Goal: Information Seeking & Learning: Learn about a topic

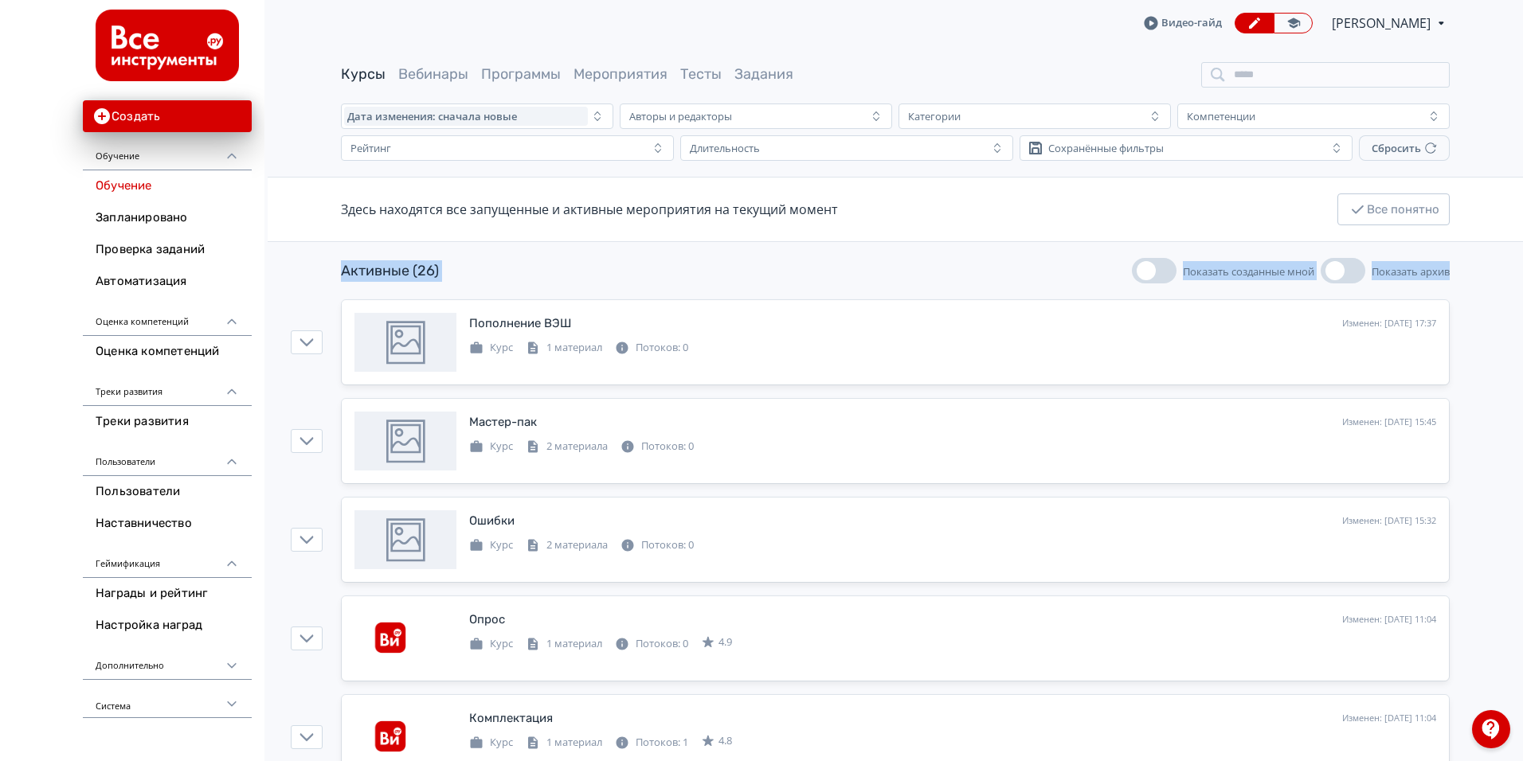
click at [990, 269] on div "Активные (26) Показать созданные мной Показать архив" at bounding box center [895, 270] width 1108 height 25
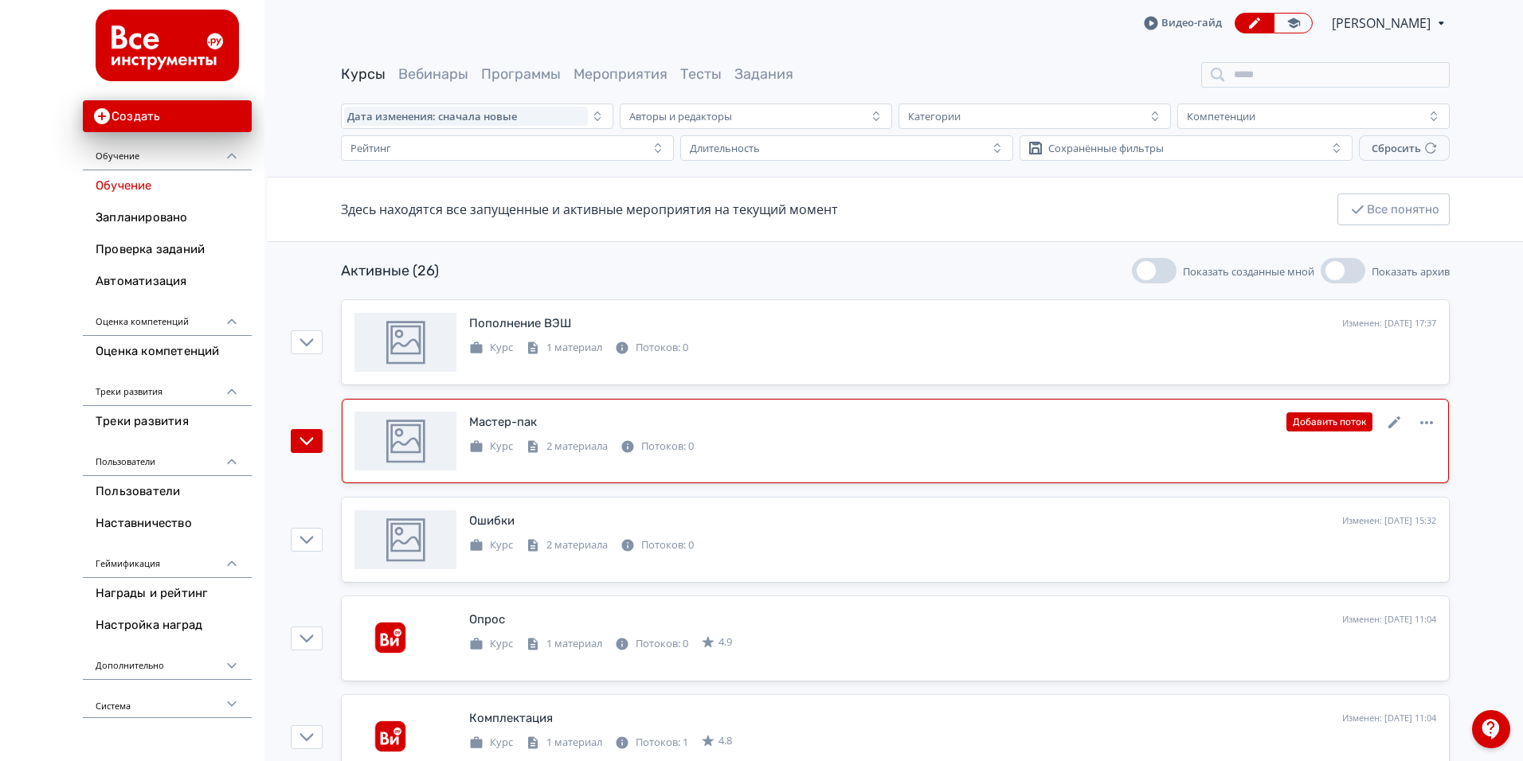
click at [502, 426] on div "Мастер-пак" at bounding box center [503, 422] width 68 height 18
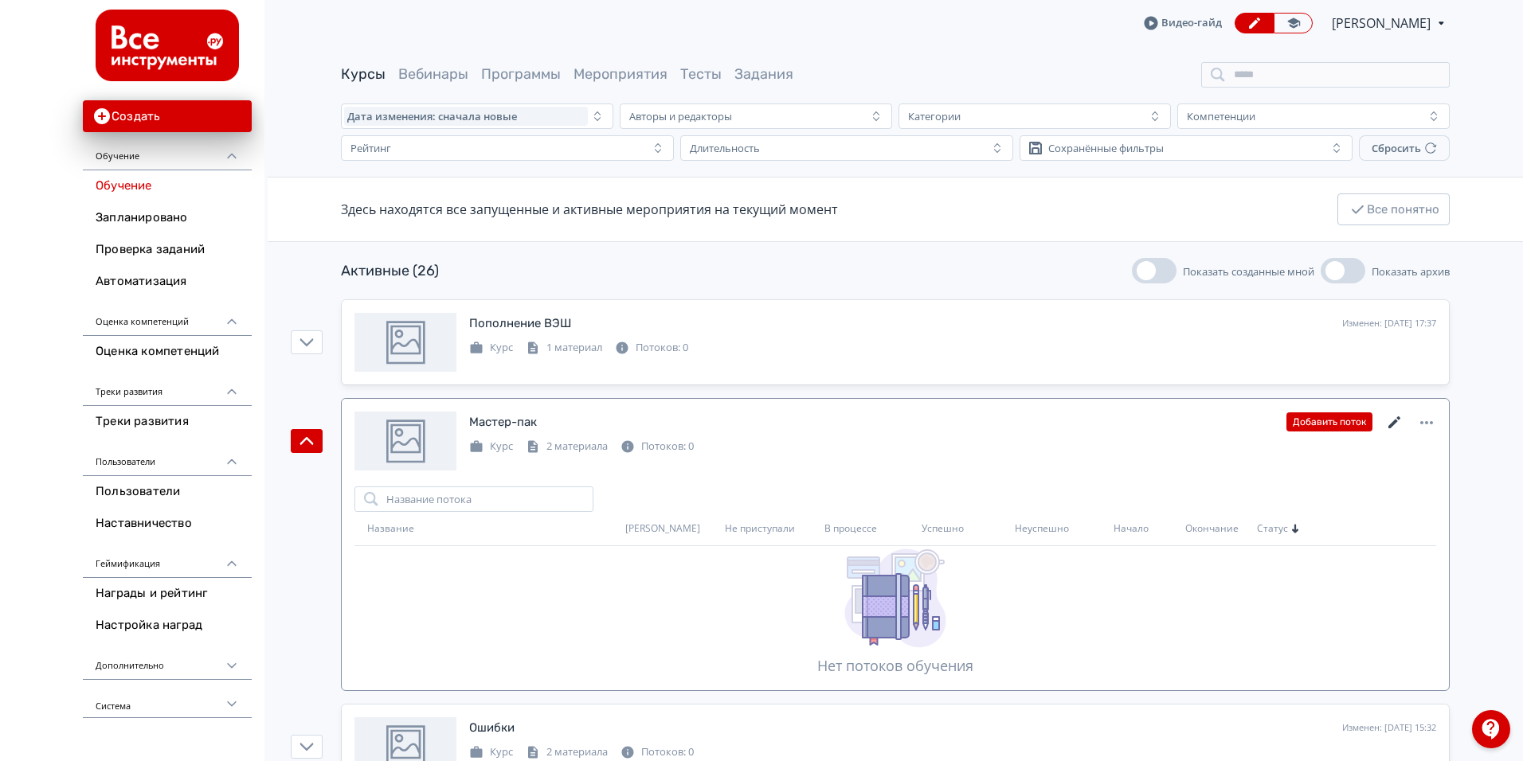
click at [1396, 425] on icon at bounding box center [1394, 422] width 19 height 19
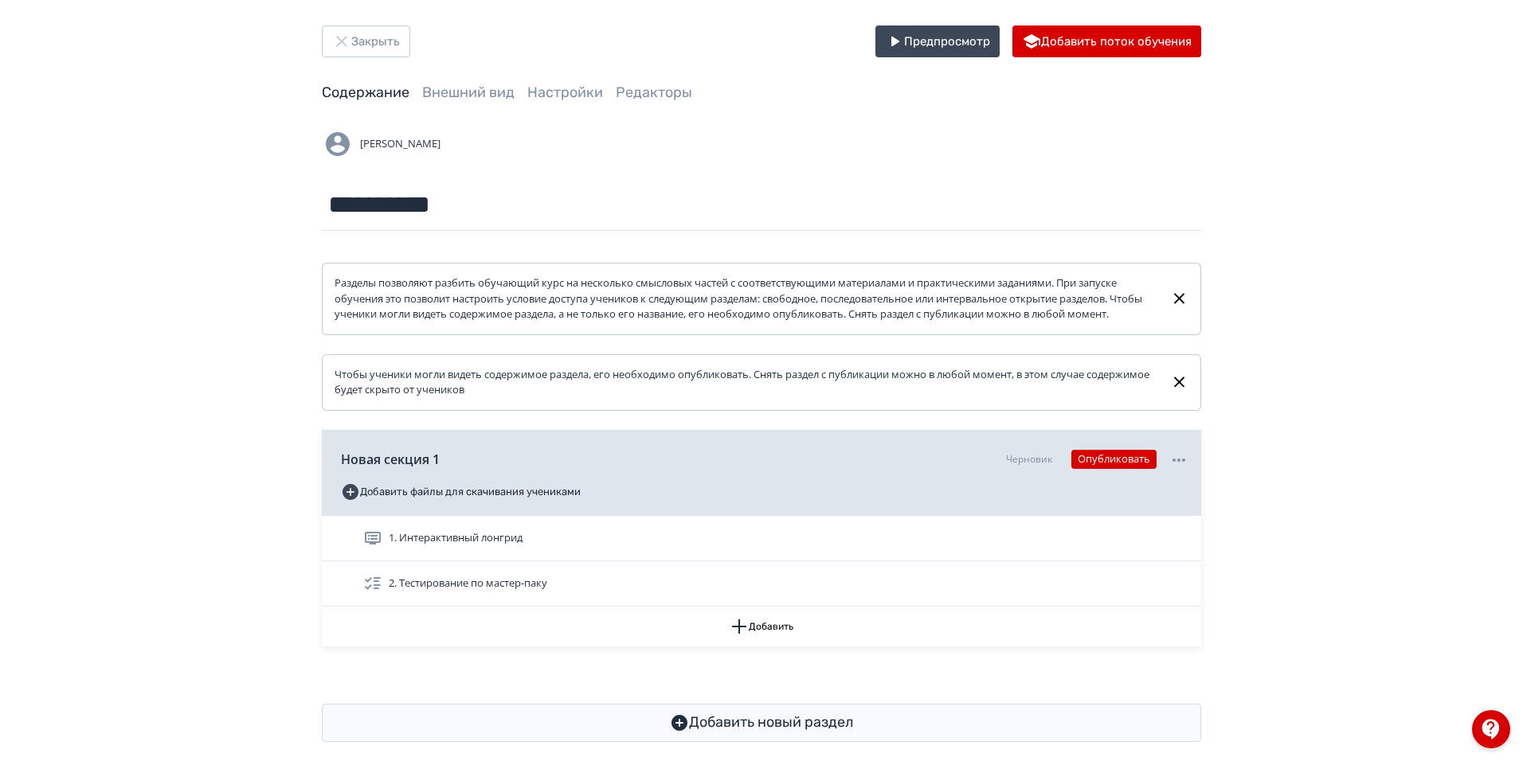
scroll to position [47, 0]
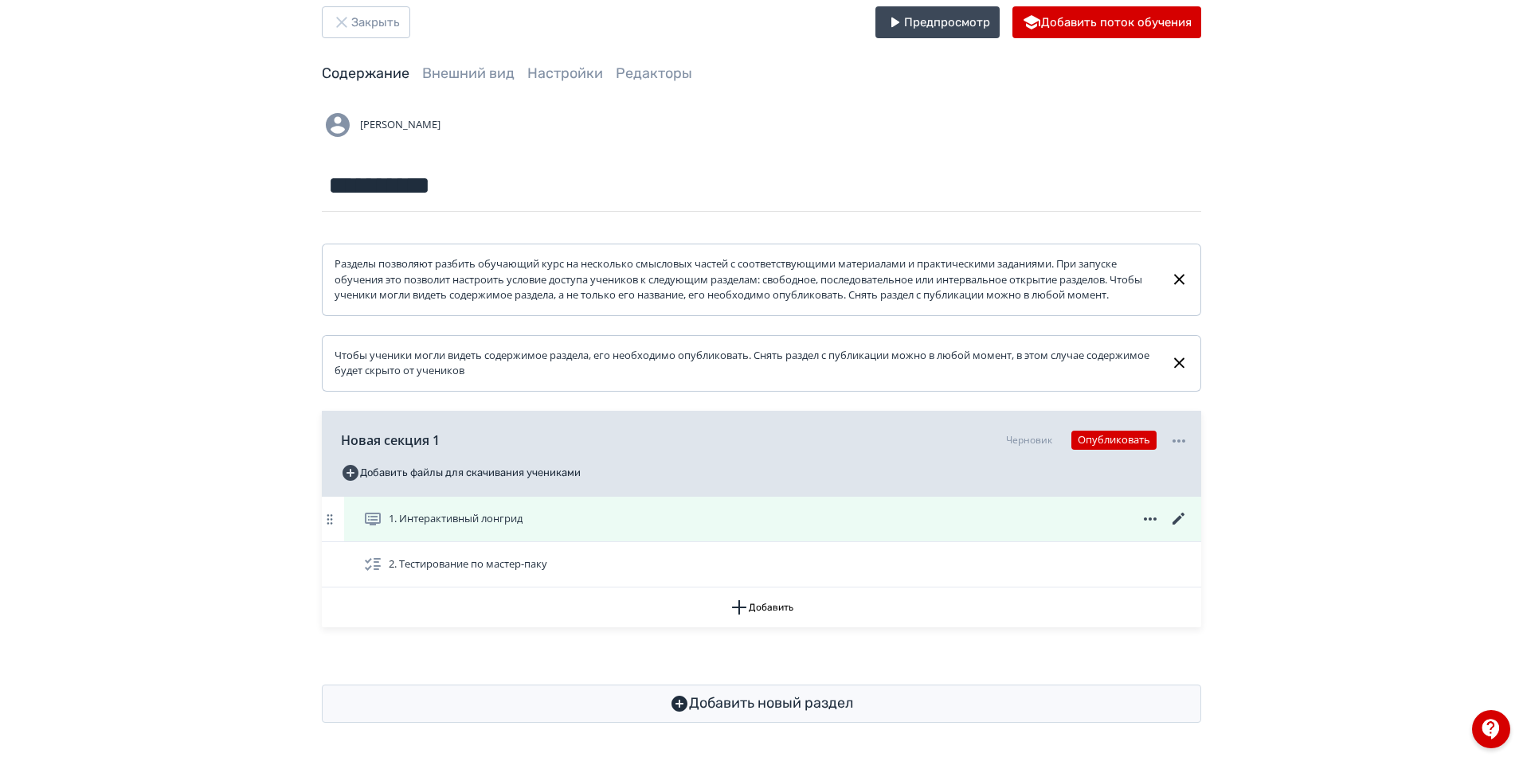
click at [491, 522] on span "1. Интерактивный лонгрид" at bounding box center [456, 519] width 134 height 16
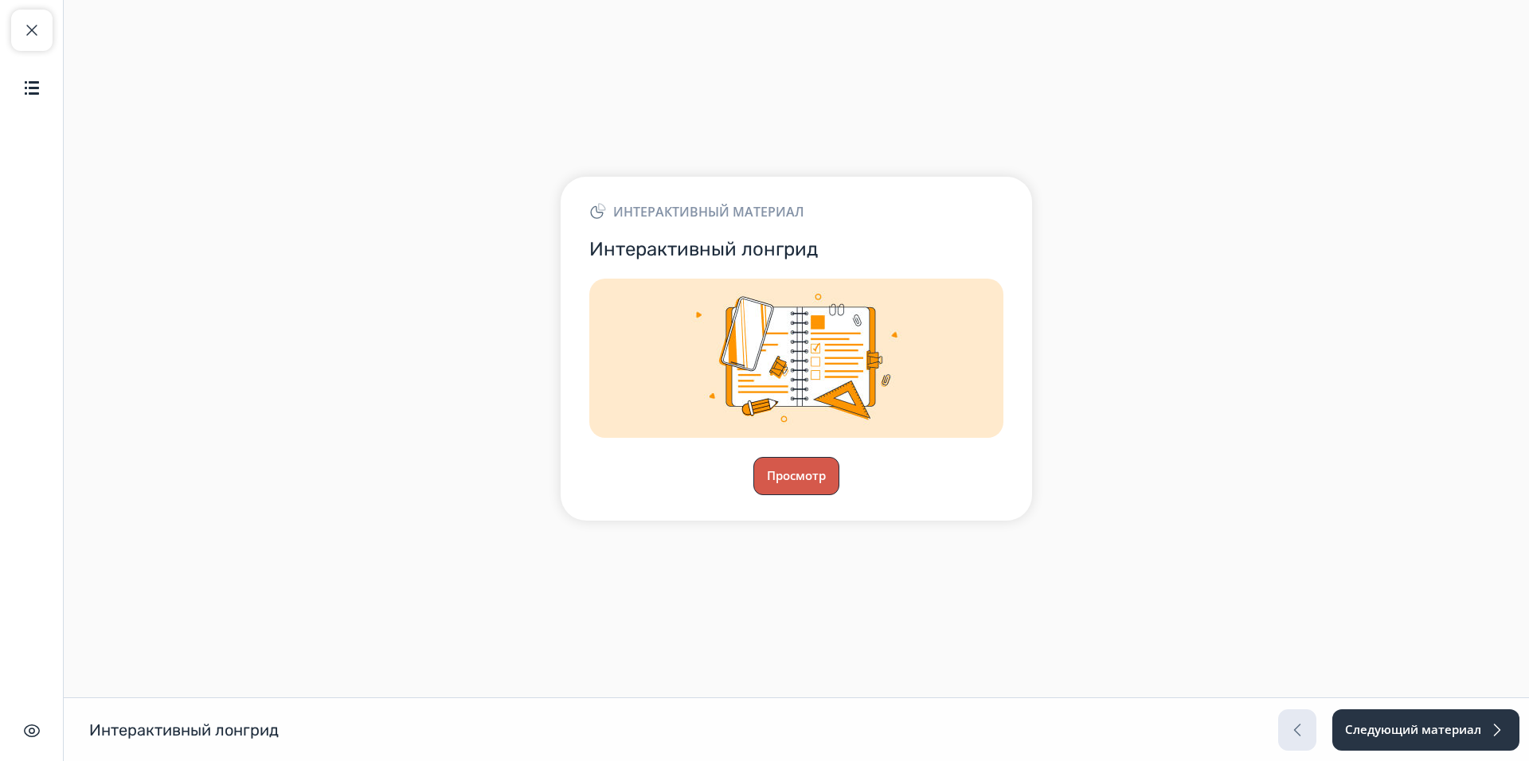
click at [811, 489] on button "Просмотр" at bounding box center [796, 476] width 86 height 38
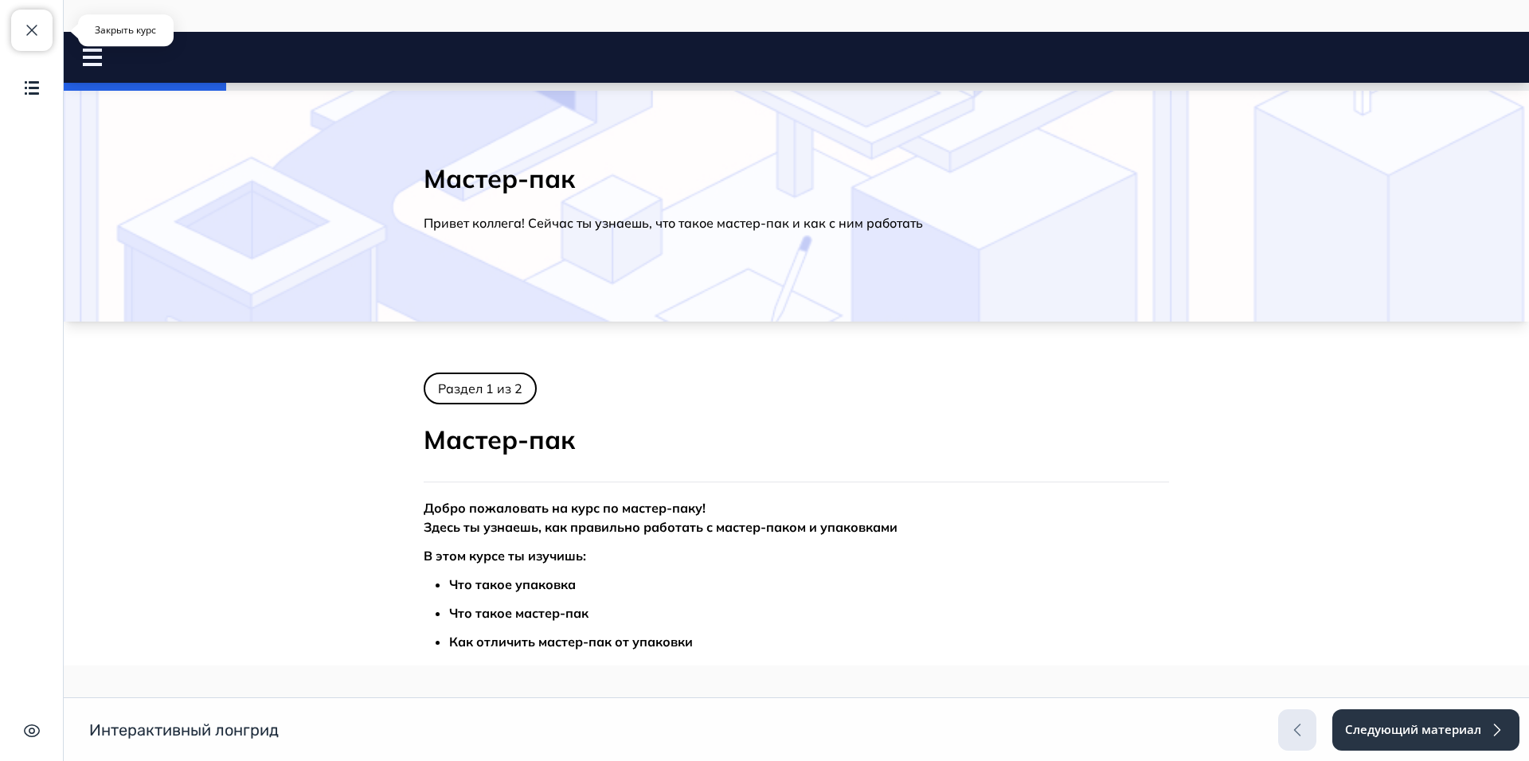
click at [33, 21] on span "button" at bounding box center [31, 30] width 19 height 19
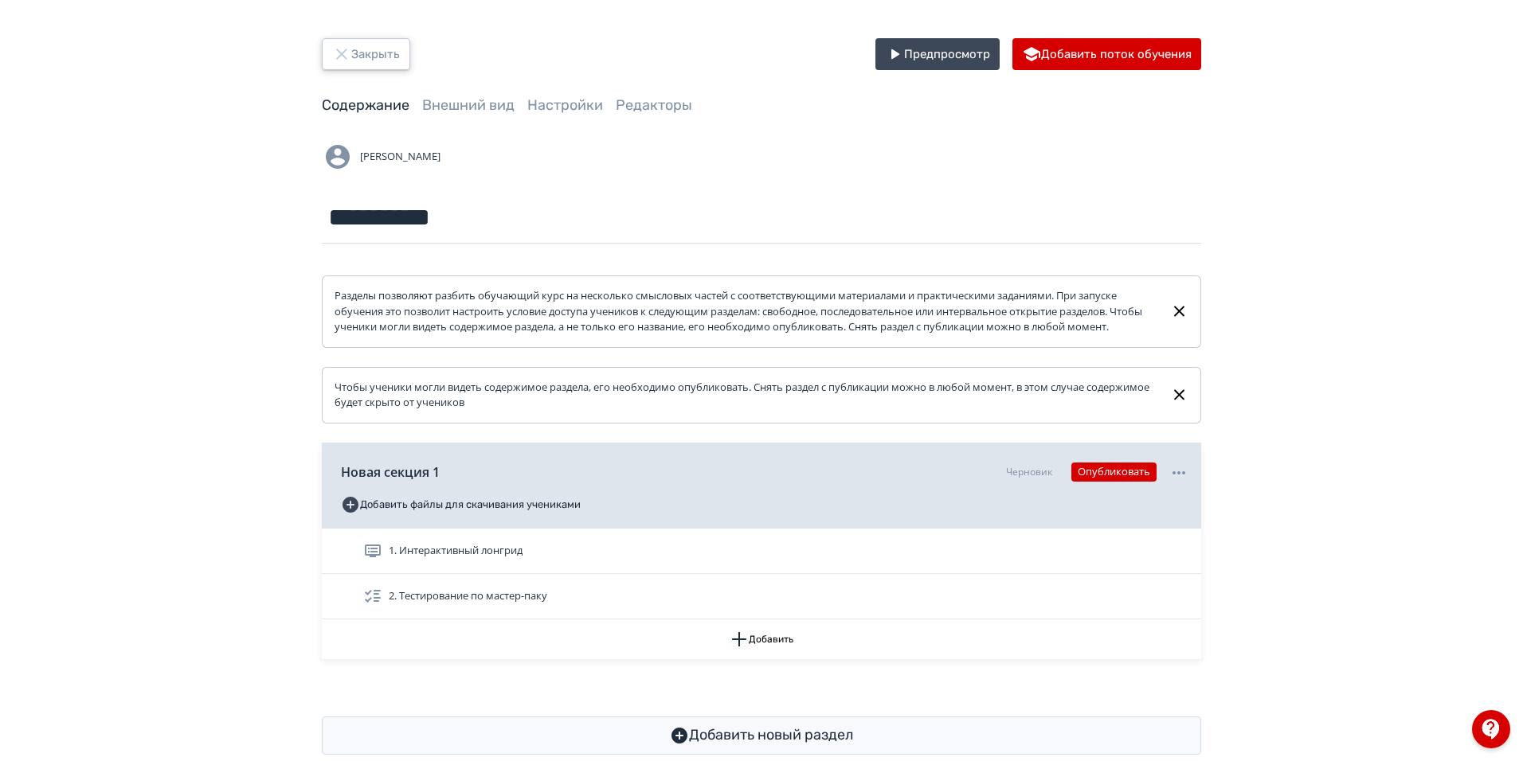
click at [380, 50] on button "Закрыть" at bounding box center [366, 54] width 88 height 32
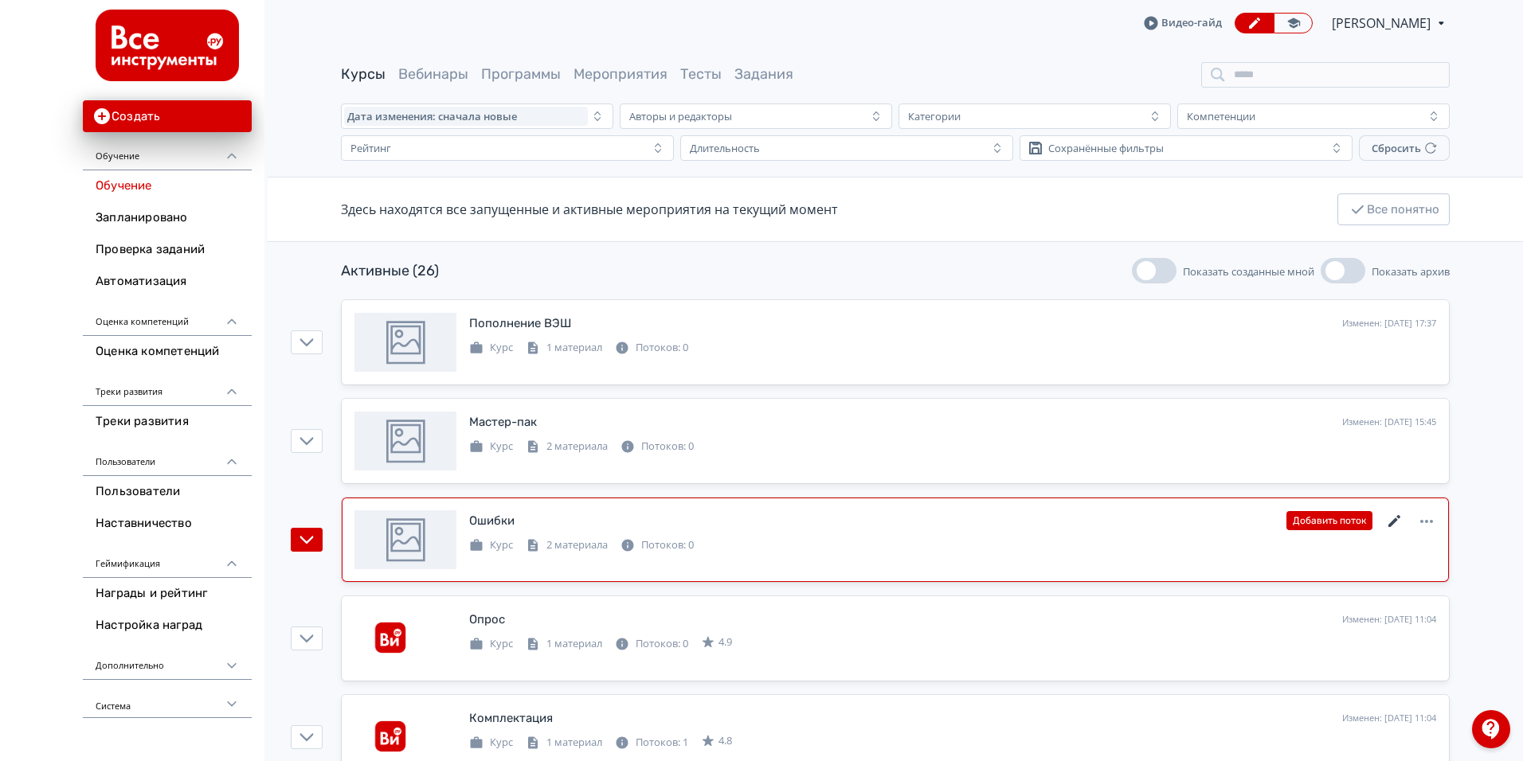
click at [1391, 521] on icon at bounding box center [1394, 521] width 19 height 19
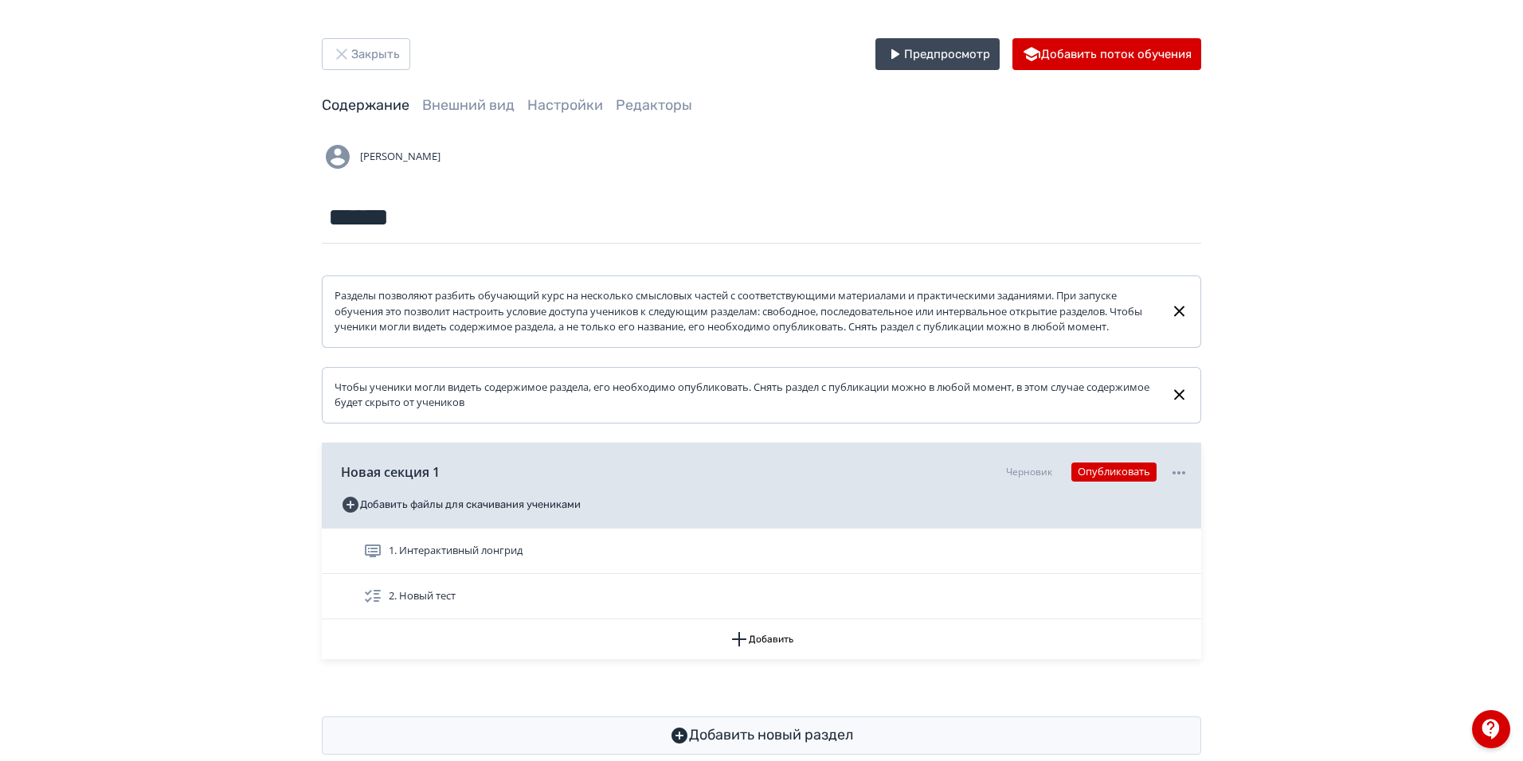
click at [766, 561] on div "1. Интерактивный лонгрид" at bounding box center [775, 551] width 825 height 19
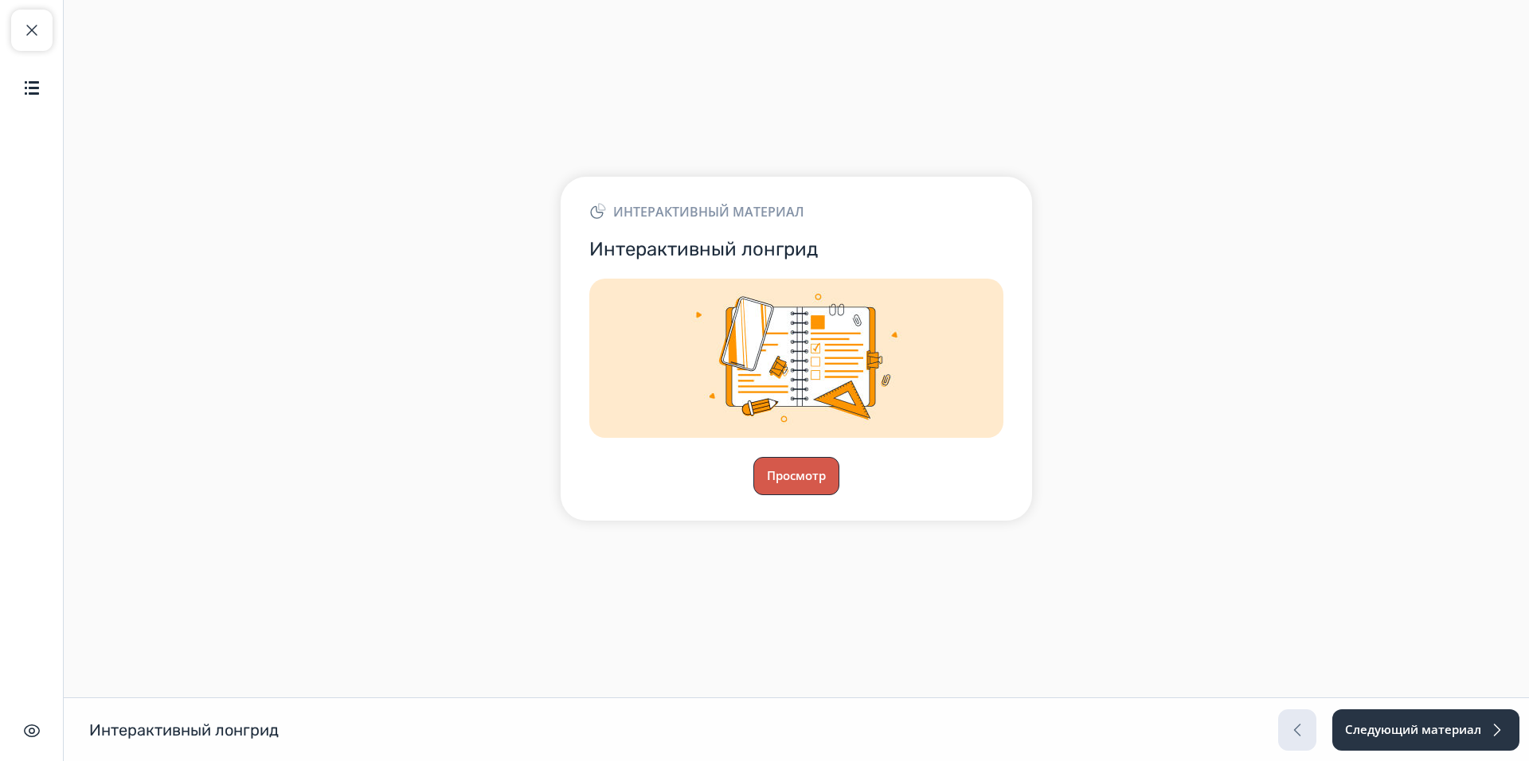
click at [799, 484] on button "Просмотр" at bounding box center [796, 476] width 86 height 38
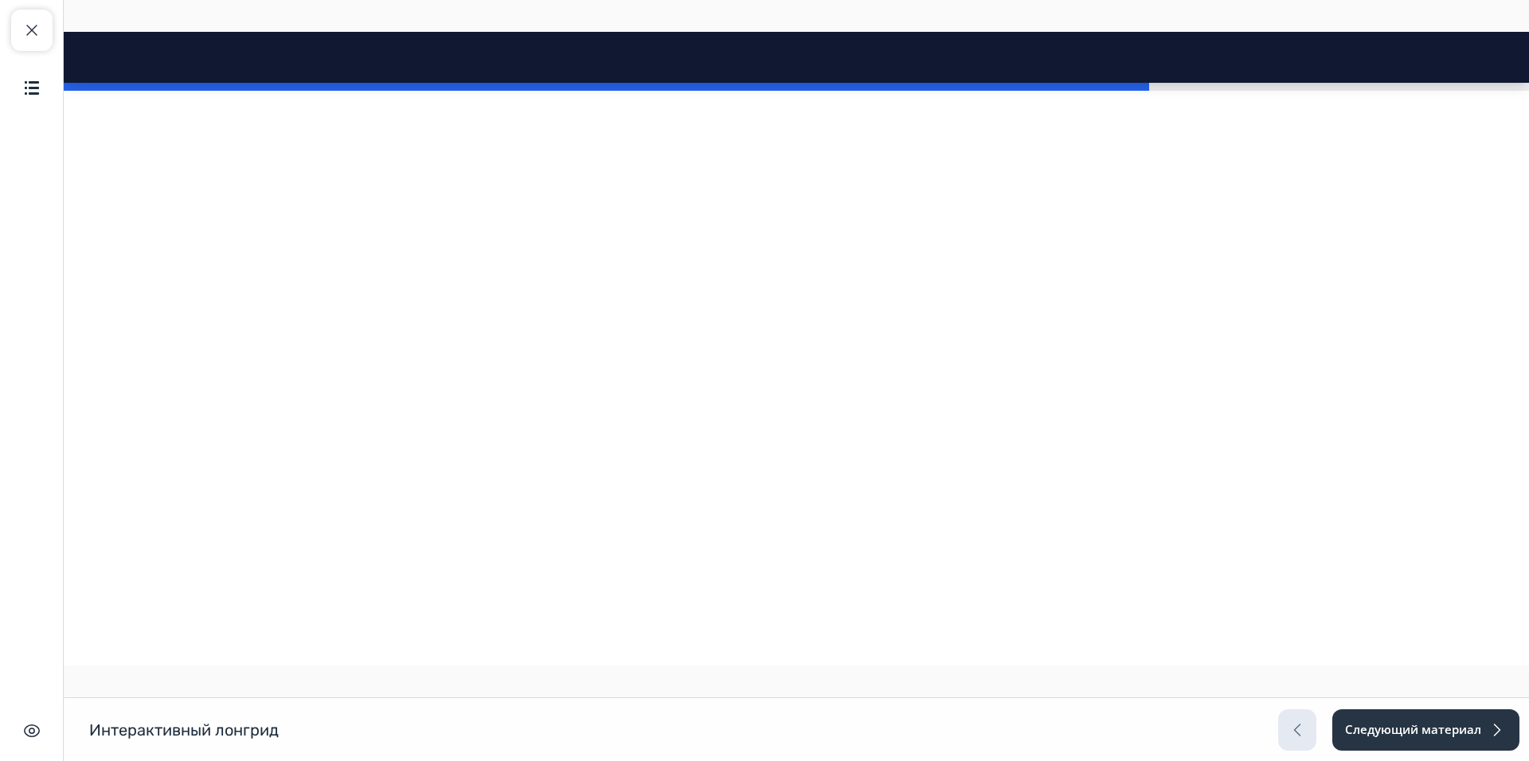
scroll to position [5017, 0]
drag, startPoint x: 422, startPoint y: 166, endPoint x: 847, endPoint y: 192, distance: 426.0
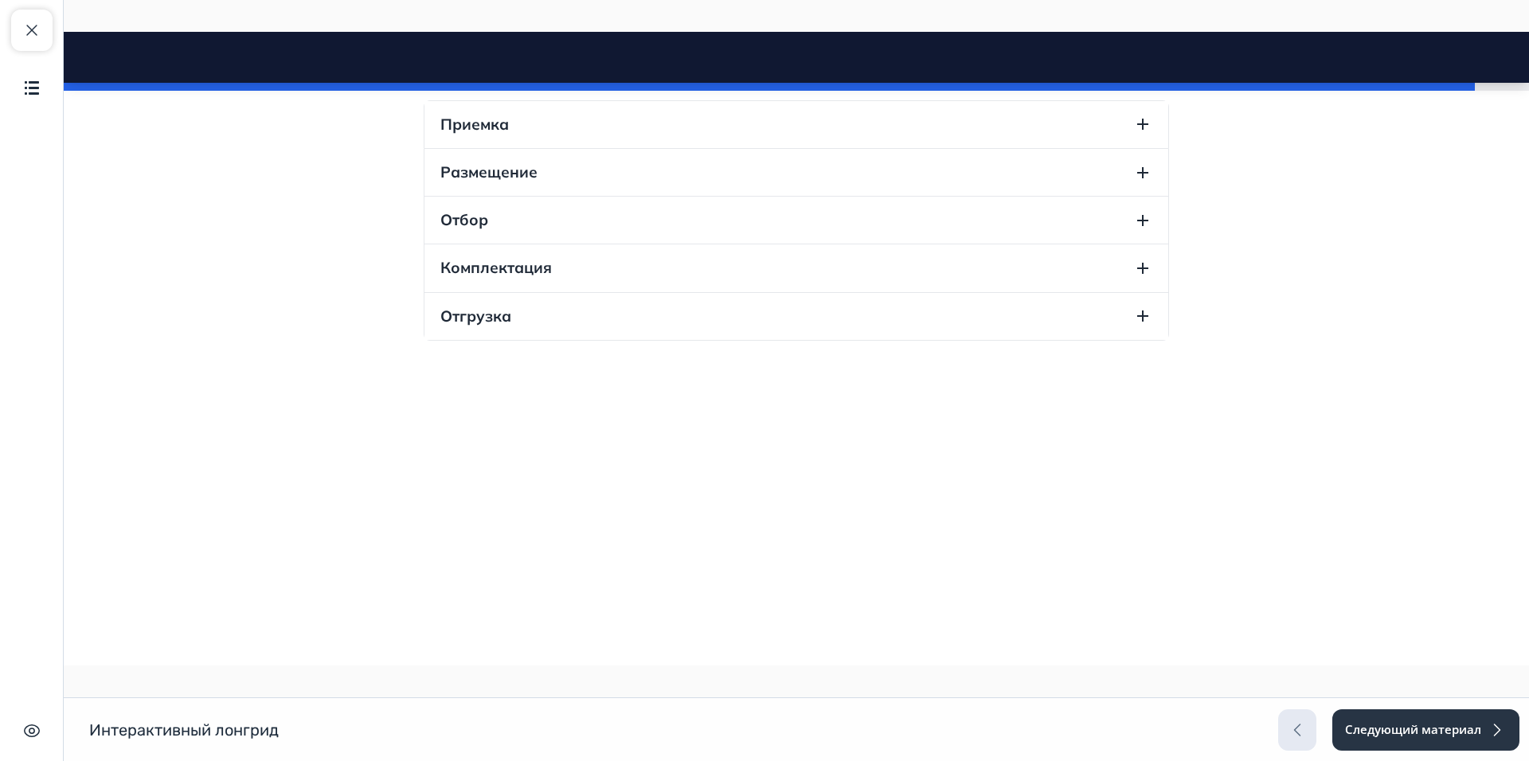
scroll to position [6132, 0]
click at [820, 148] on button "Приемка" at bounding box center [796, 124] width 744 height 47
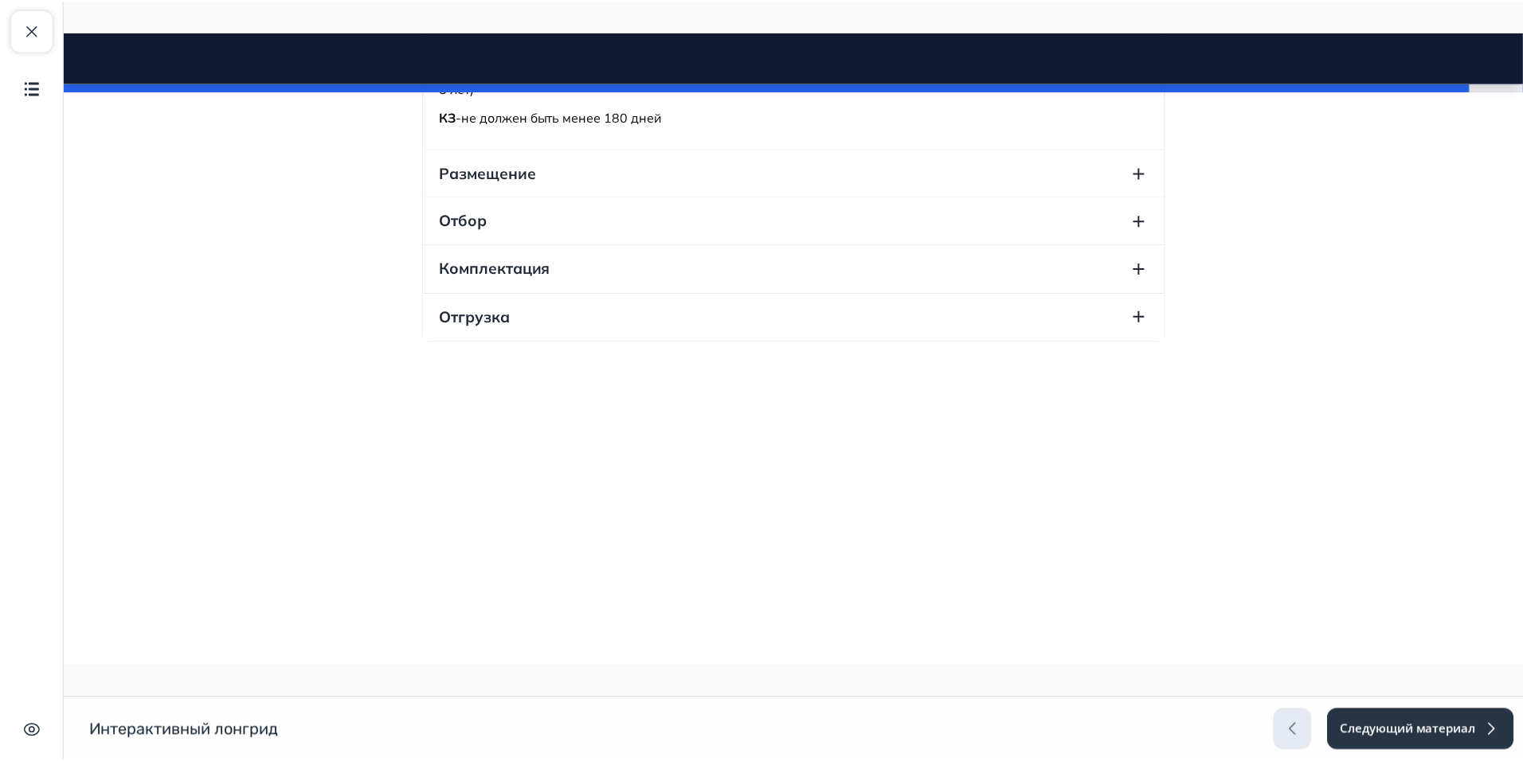
scroll to position [6291, 0]
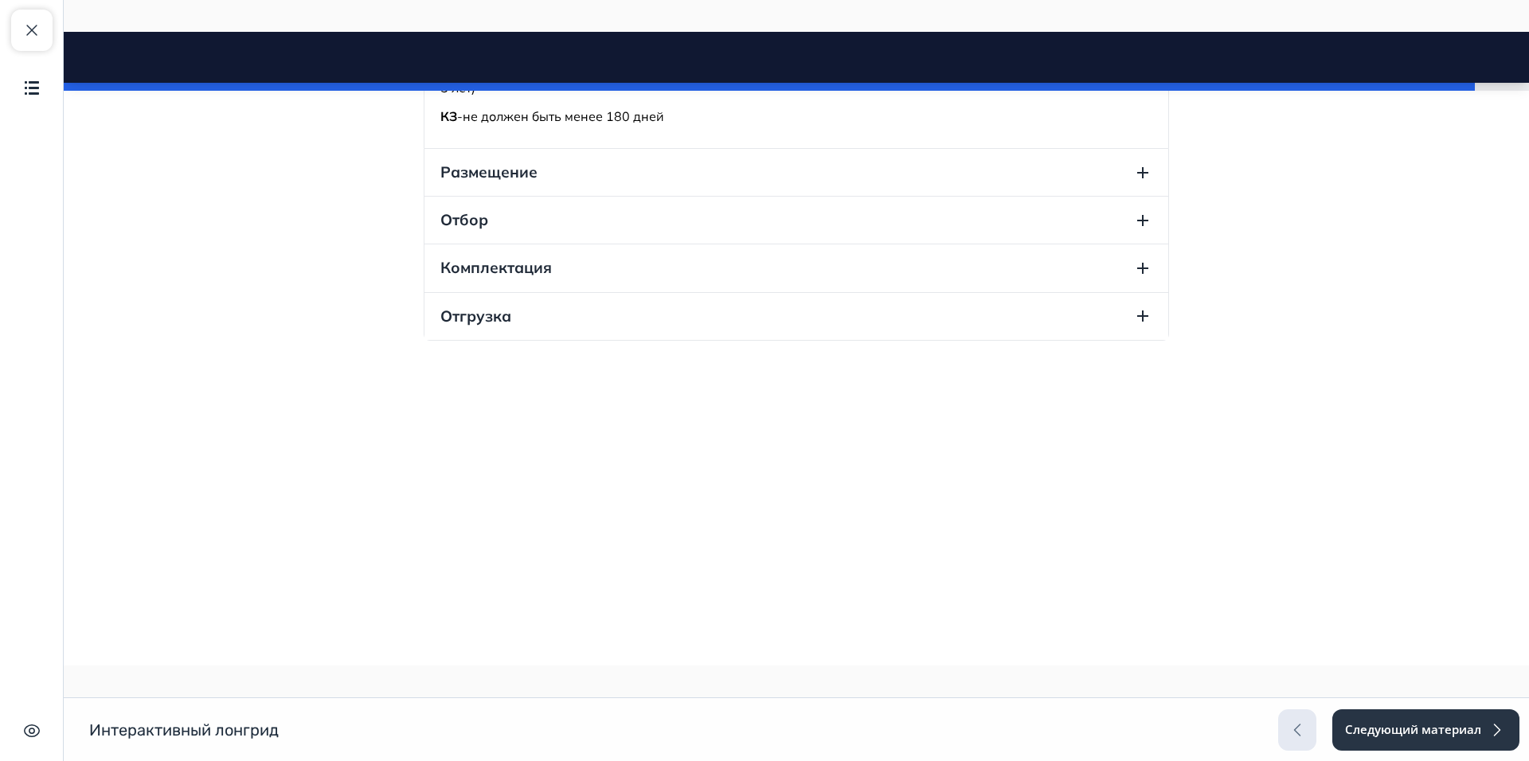
click at [800, 196] on button "Размещение" at bounding box center [796, 172] width 744 height 47
click at [664, 244] on button "Отбор" at bounding box center [796, 220] width 744 height 47
click at [635, 291] on button "Комплектация" at bounding box center [796, 267] width 744 height 47
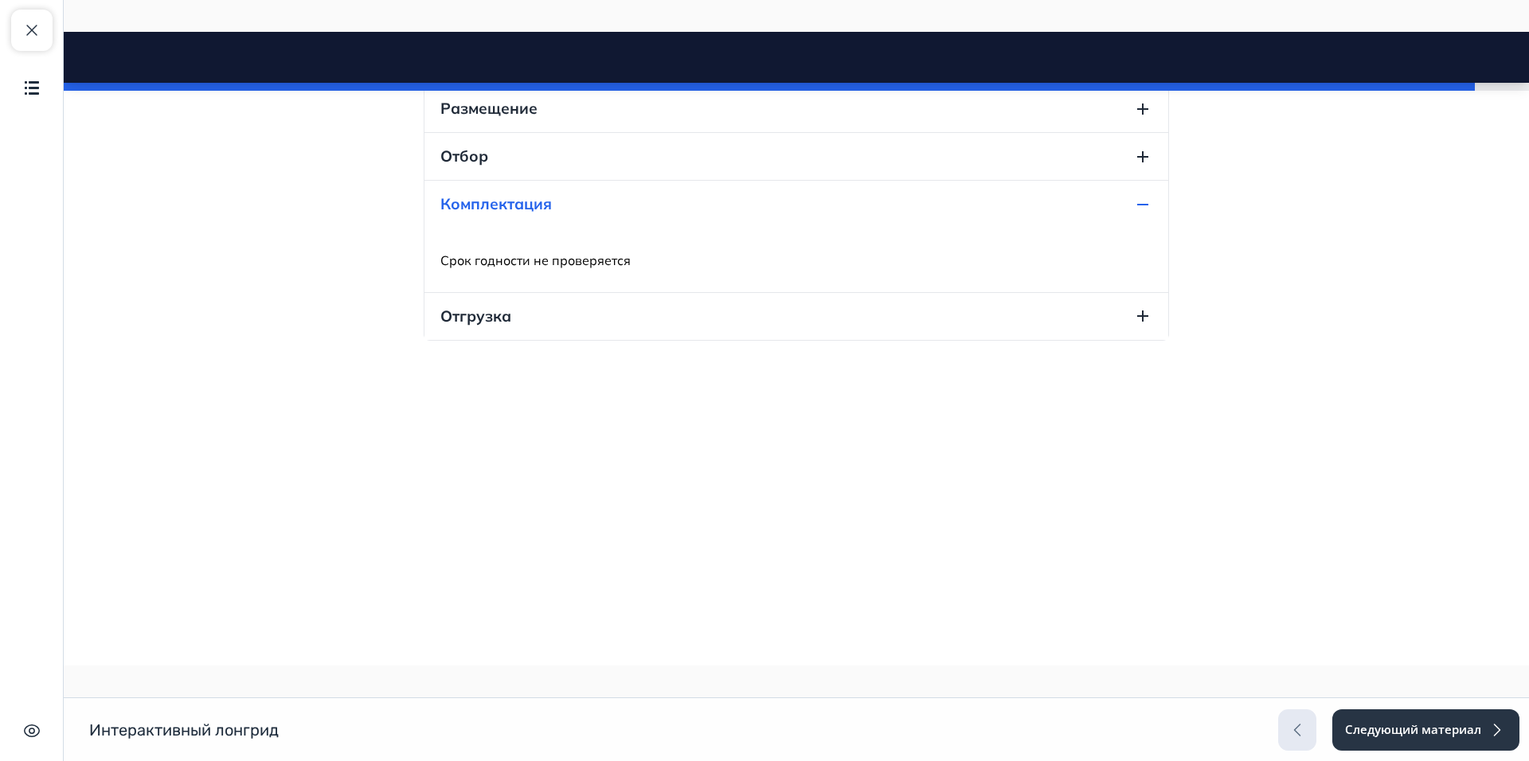
click at [636, 292] on div "Срок годности не проверяется" at bounding box center [796, 261] width 744 height 64
click at [624, 340] on button "Отгрузка" at bounding box center [796, 316] width 744 height 47
click at [1406, 735] on button "Следующий материал" at bounding box center [1425, 730] width 189 height 41
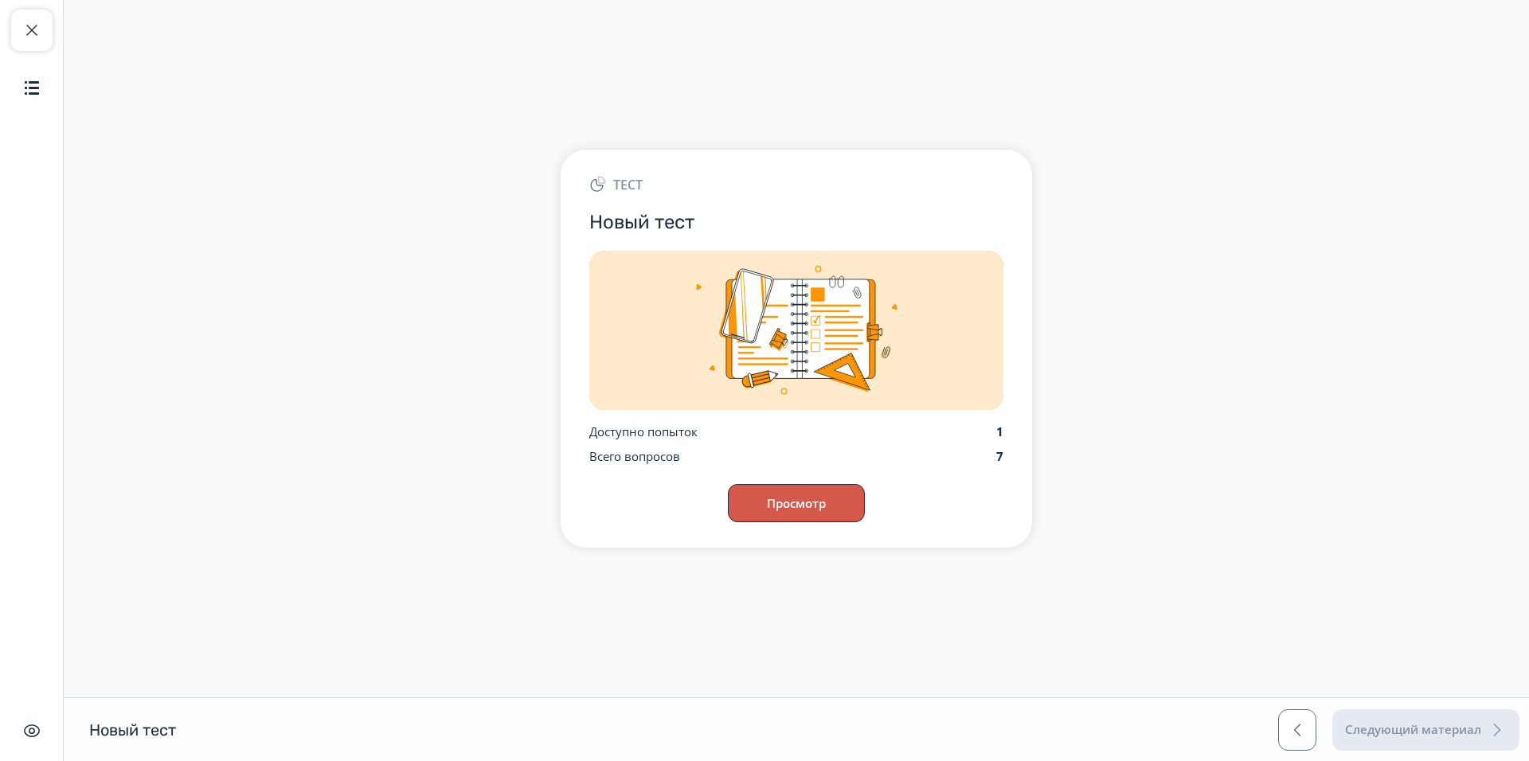
click at [813, 506] on button "Просмотр" at bounding box center [796, 503] width 137 height 38
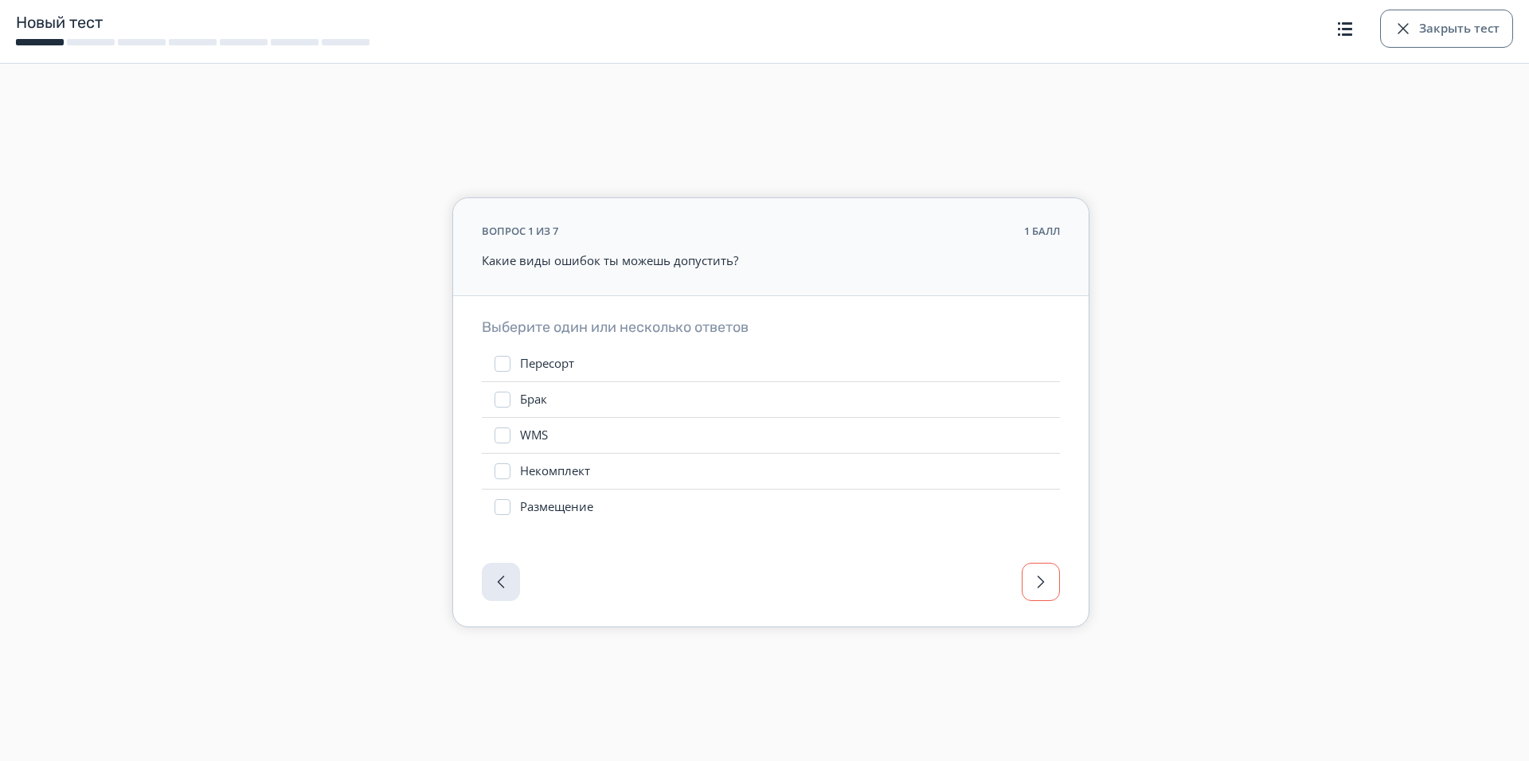
click at [1038, 589] on span "button" at bounding box center [1040, 582] width 19 height 19
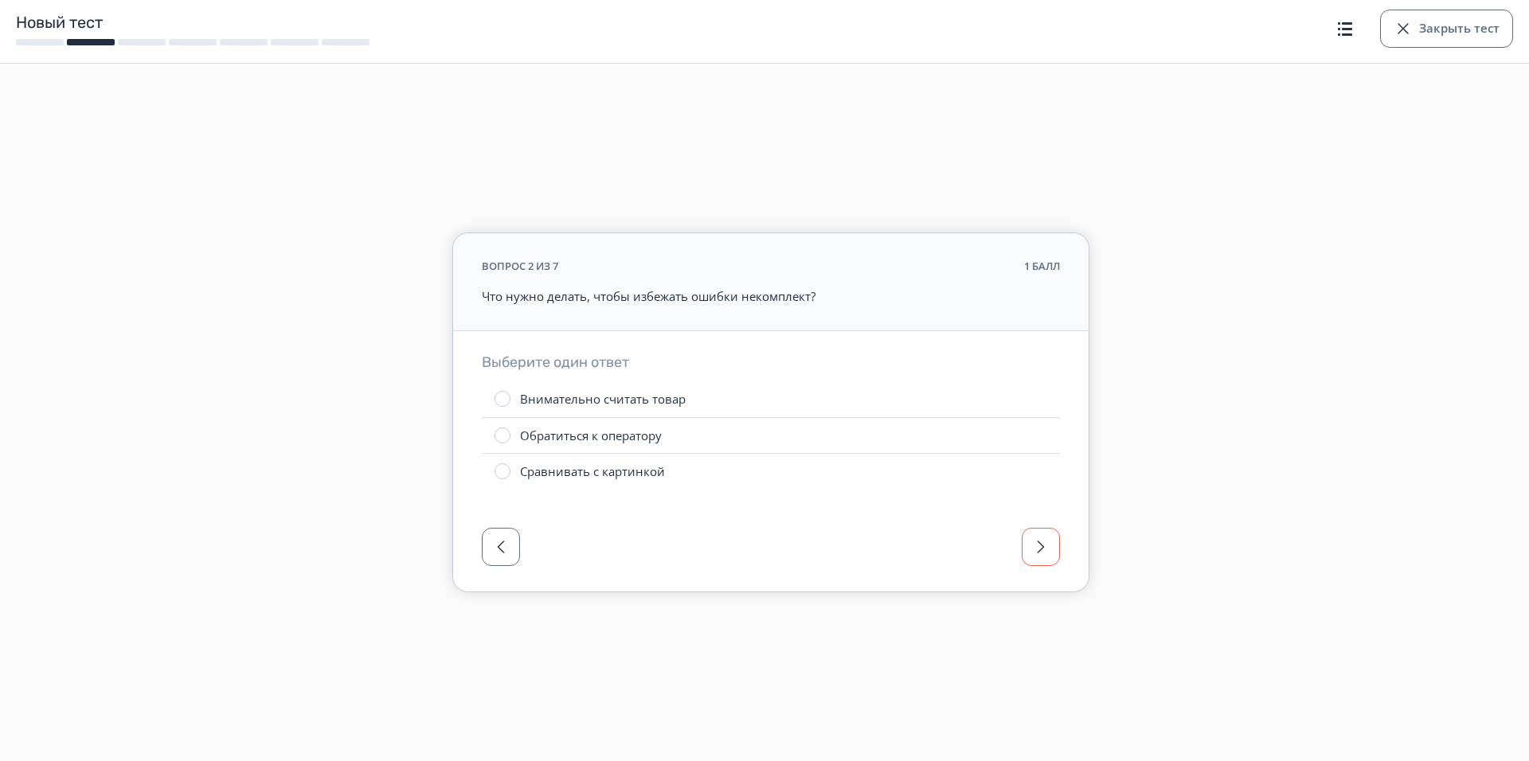
click at [1043, 554] on span "button" at bounding box center [1040, 547] width 19 height 19
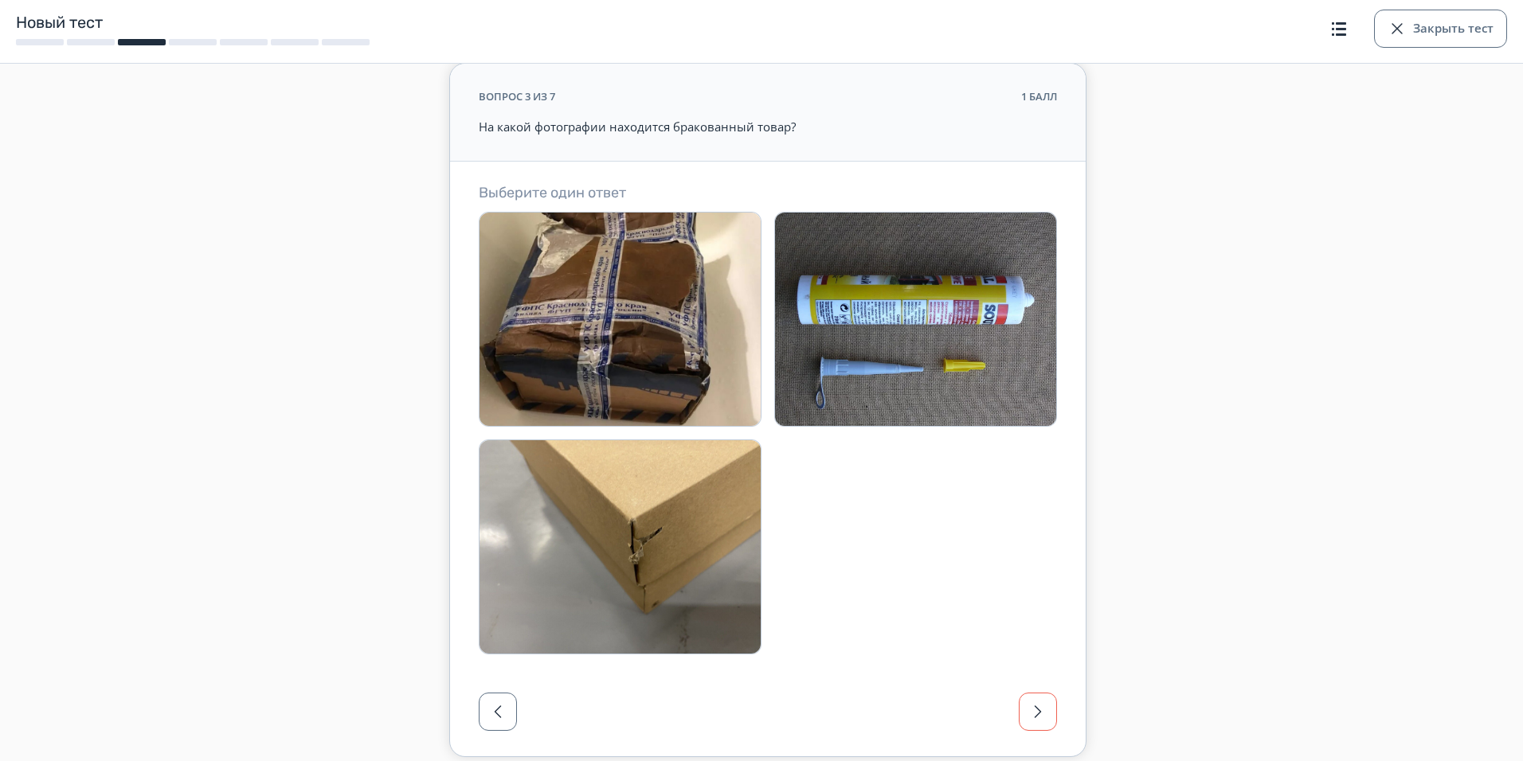
scroll to position [124, 0]
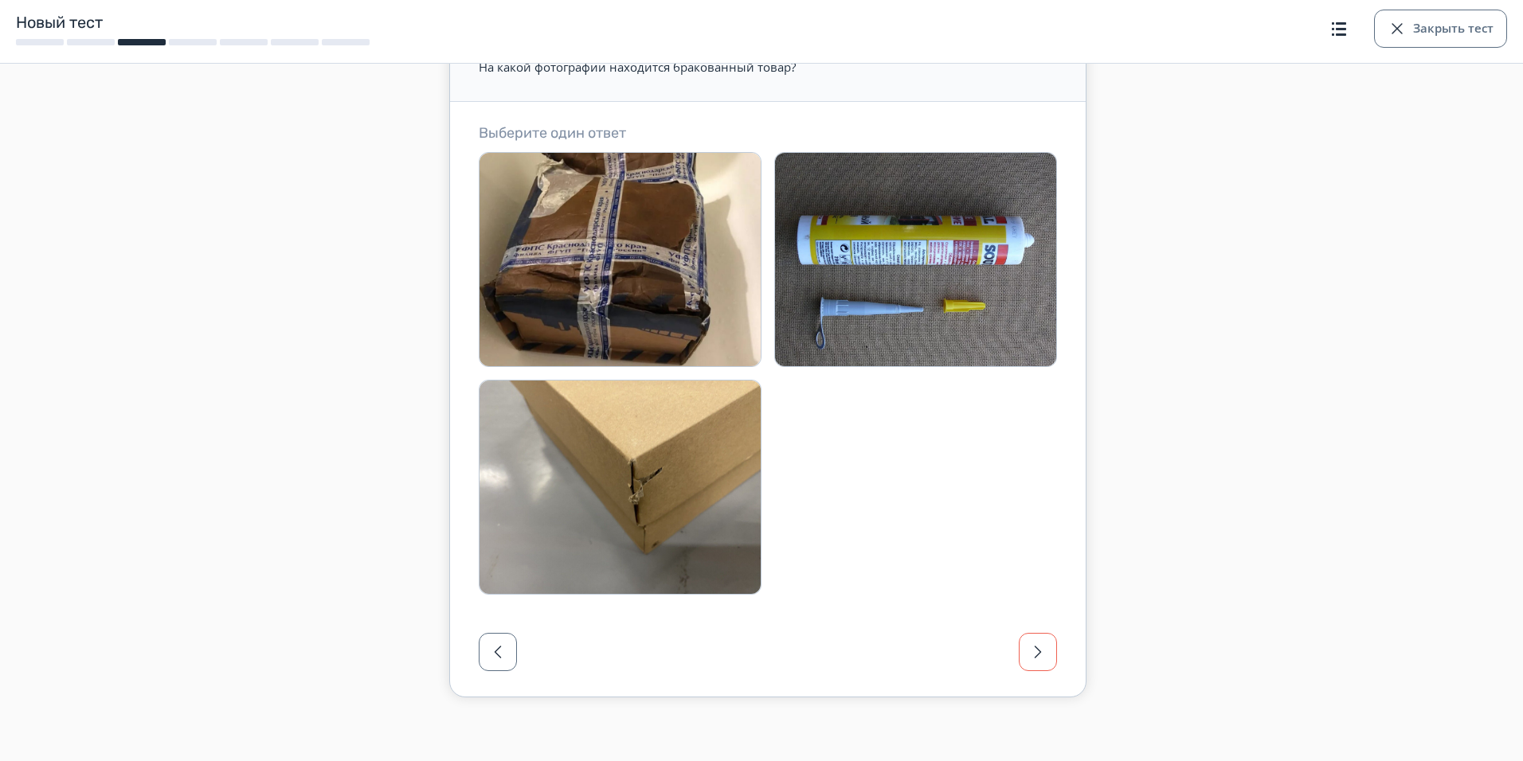
click at [1034, 655] on span "button" at bounding box center [1037, 652] width 19 height 19
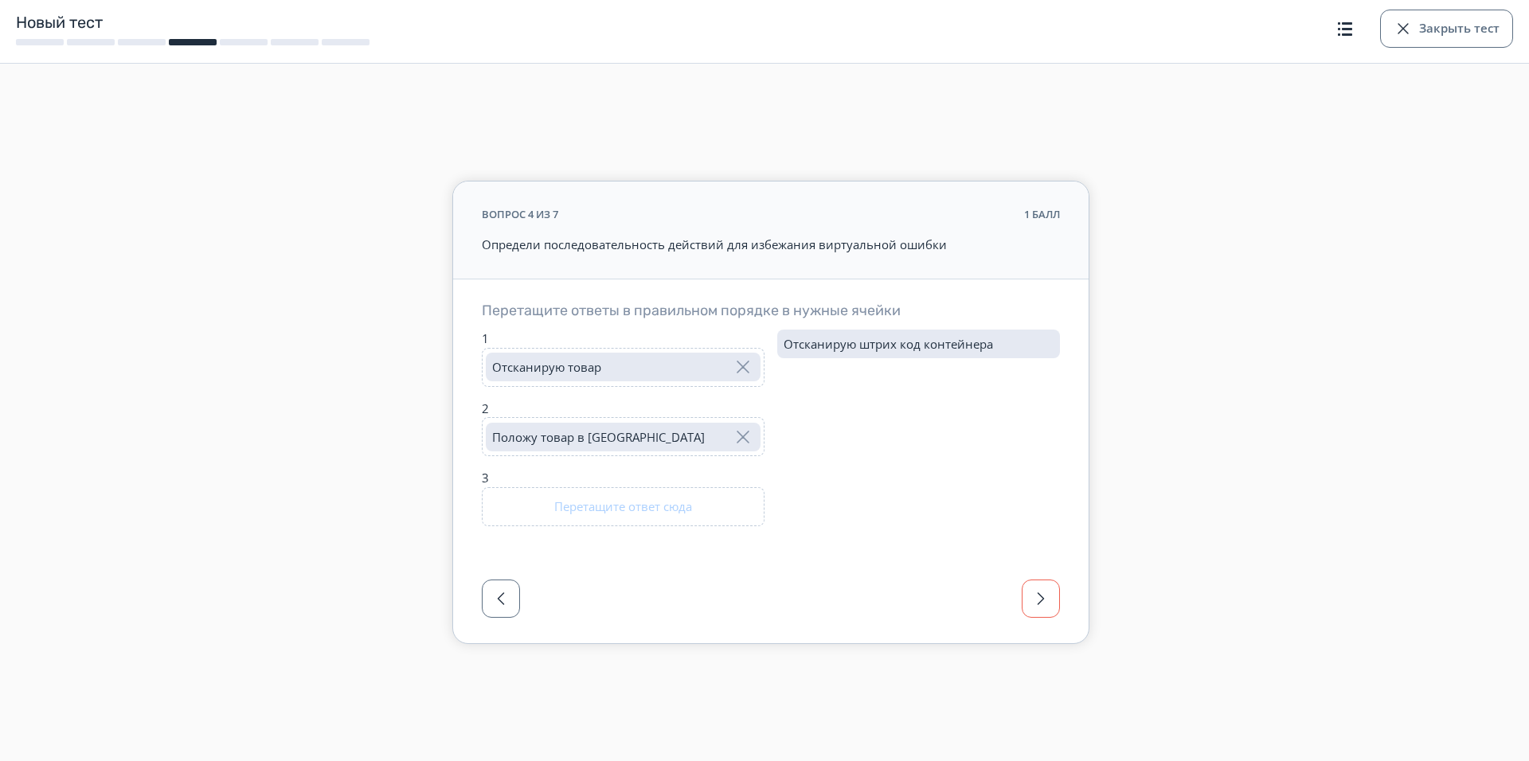
drag, startPoint x: 1058, startPoint y: 587, endPoint x: 1044, endPoint y: 591, distance: 14.9
click at [1050, 592] on button "button" at bounding box center [1041, 599] width 38 height 38
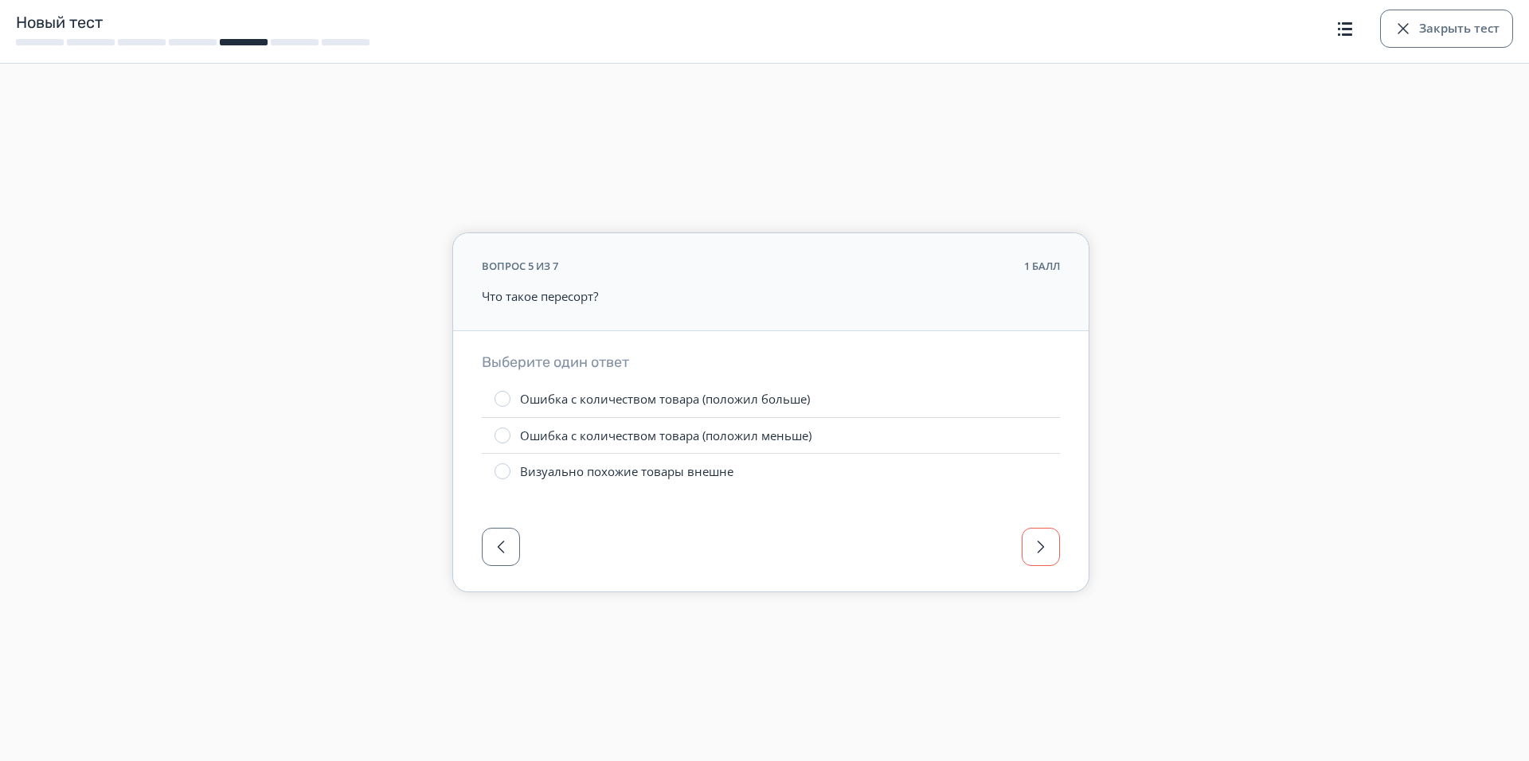
click at [1039, 550] on span "button" at bounding box center [1040, 547] width 19 height 19
click at [1053, 550] on button "button" at bounding box center [1041, 547] width 38 height 38
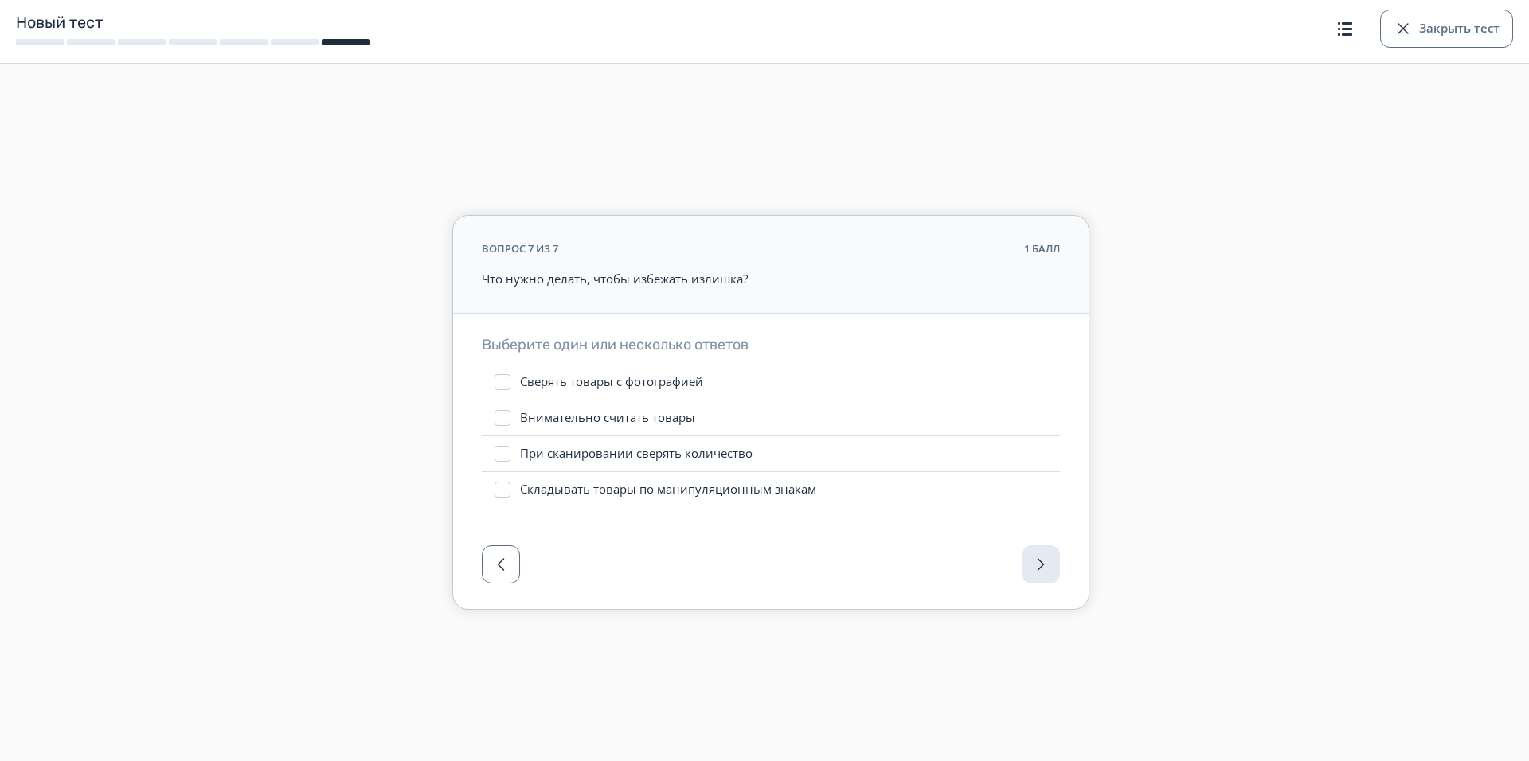
drag, startPoint x: 1057, startPoint y: 567, endPoint x: 1048, endPoint y: 571, distance: 9.6
click at [1054, 568] on div at bounding box center [770, 570] width 635 height 80
drag, startPoint x: 1031, startPoint y: 578, endPoint x: 1042, endPoint y: 570, distance: 13.7
click at [1031, 579] on div at bounding box center [770, 570] width 635 height 80
click at [1490, 11] on button "Закрыть тест" at bounding box center [1446, 29] width 133 height 38
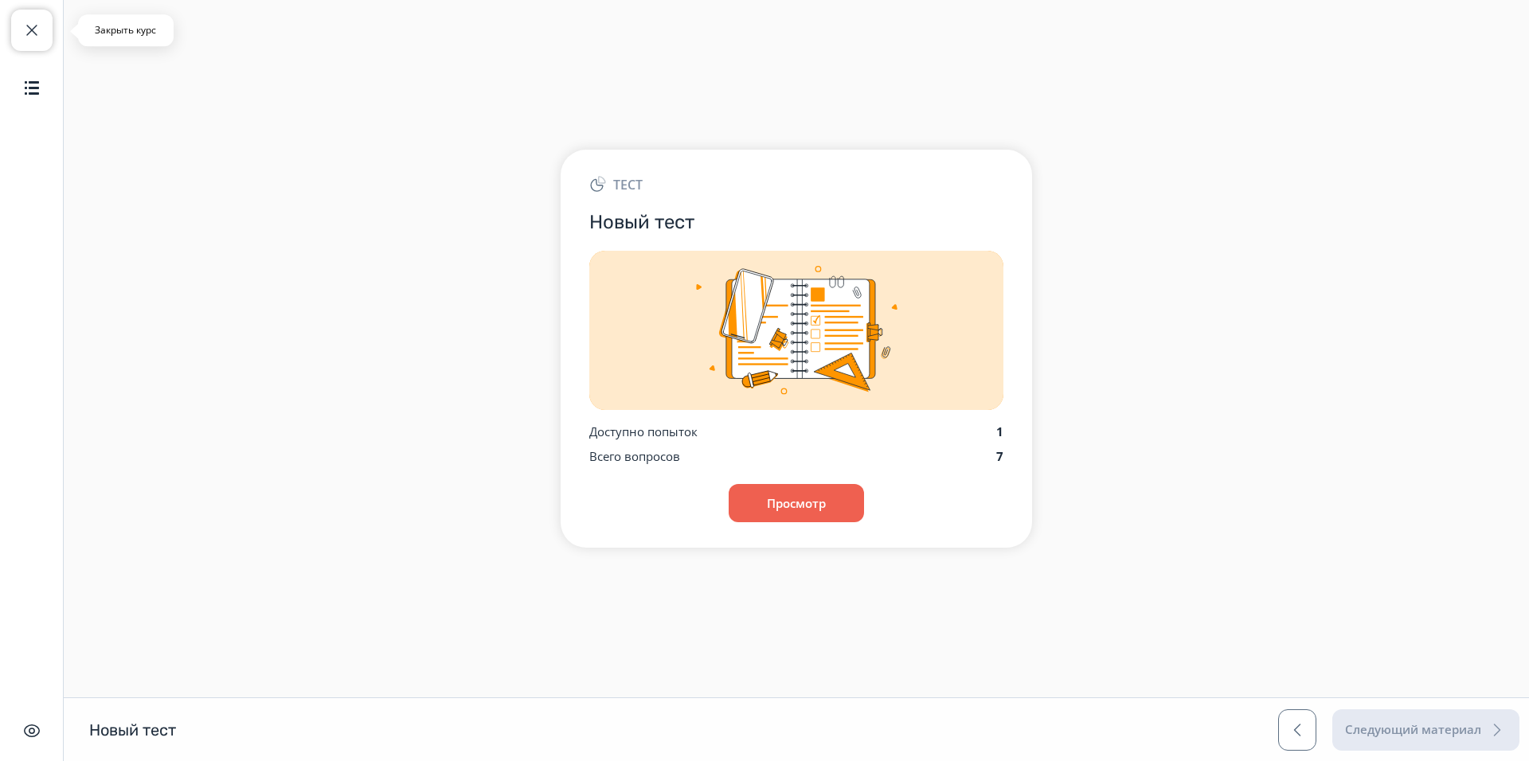
click at [35, 30] on span "button" at bounding box center [31, 30] width 19 height 19
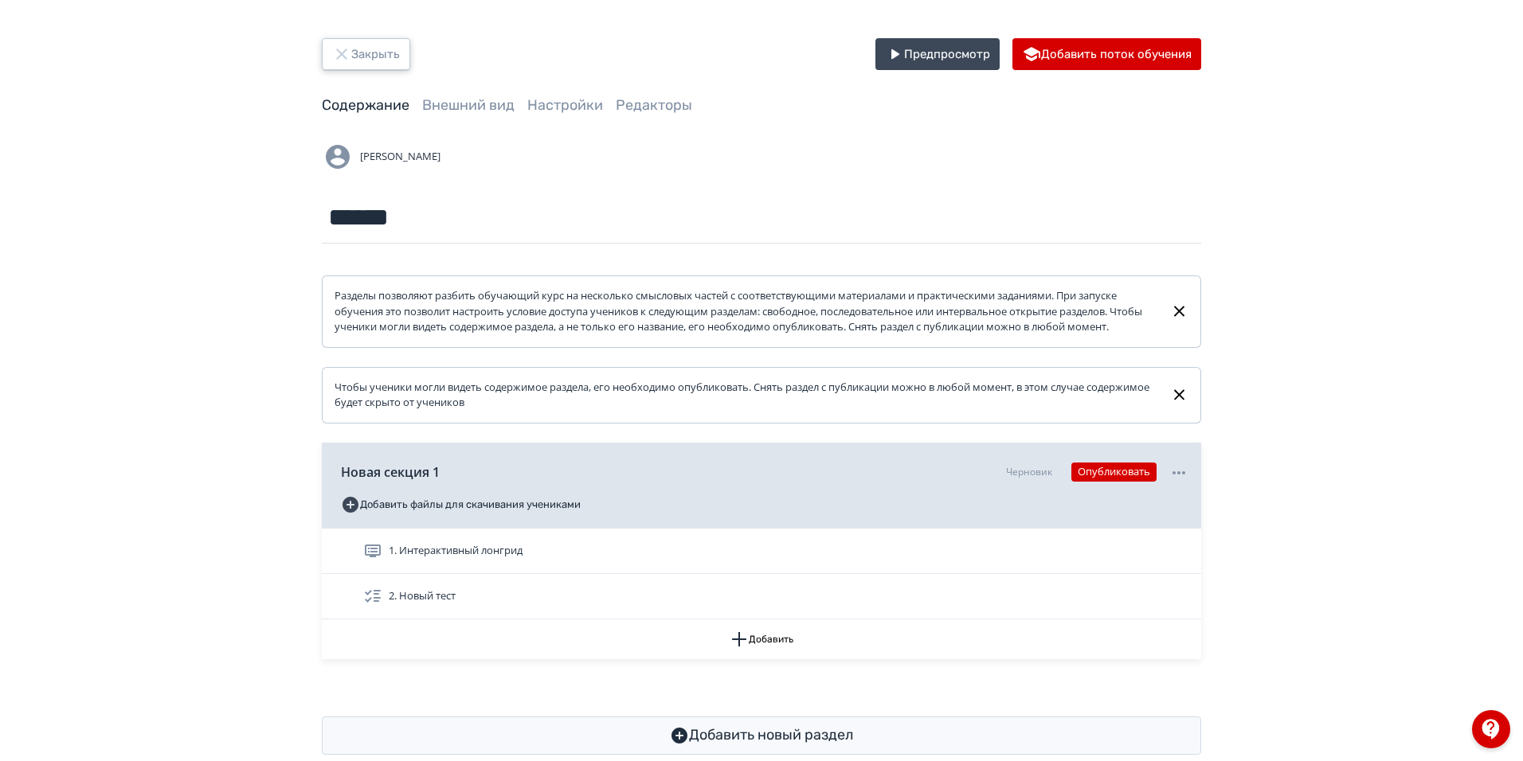
click at [380, 43] on button "Закрыть" at bounding box center [366, 54] width 88 height 32
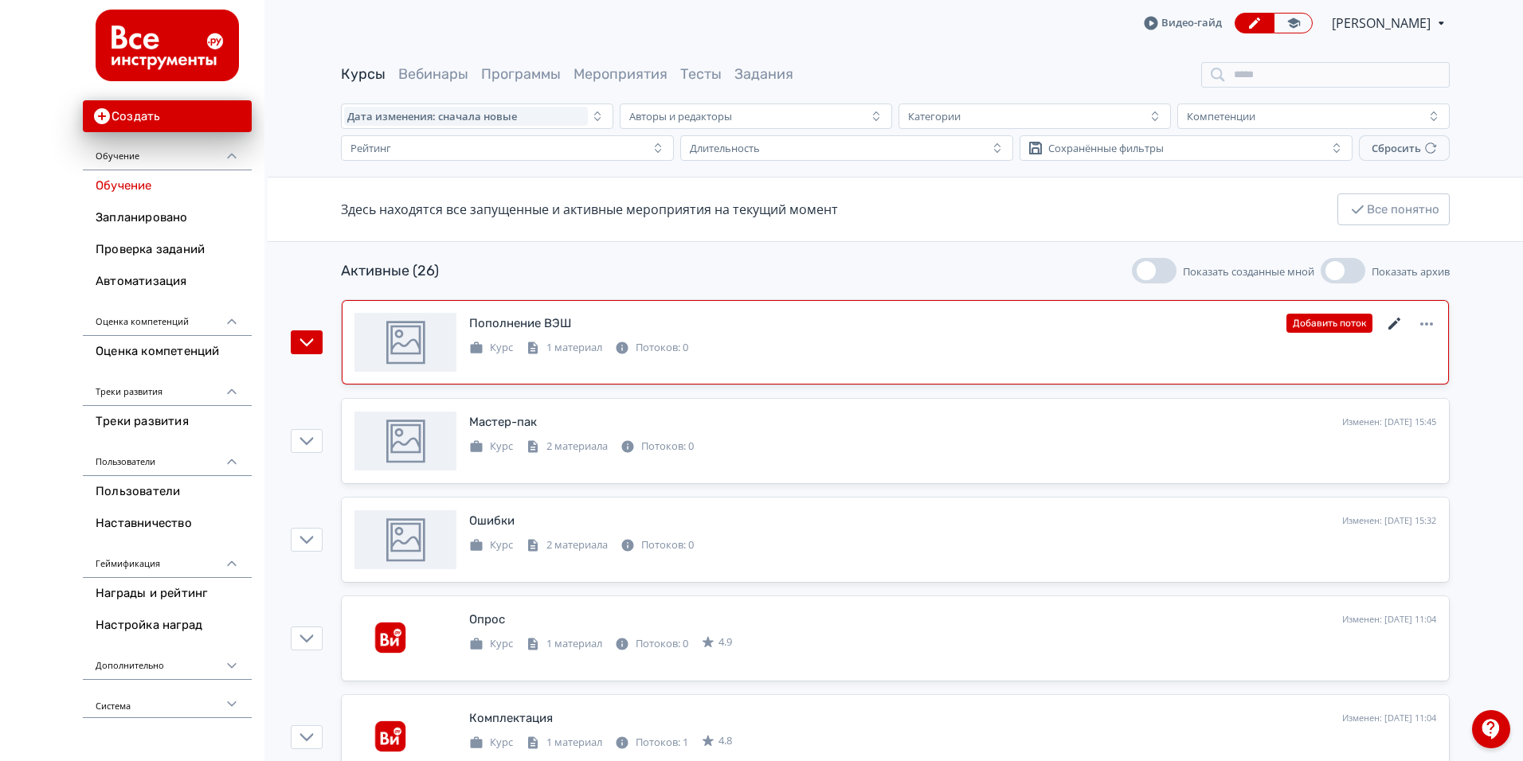
click at [1394, 323] on icon at bounding box center [1394, 324] width 12 height 12
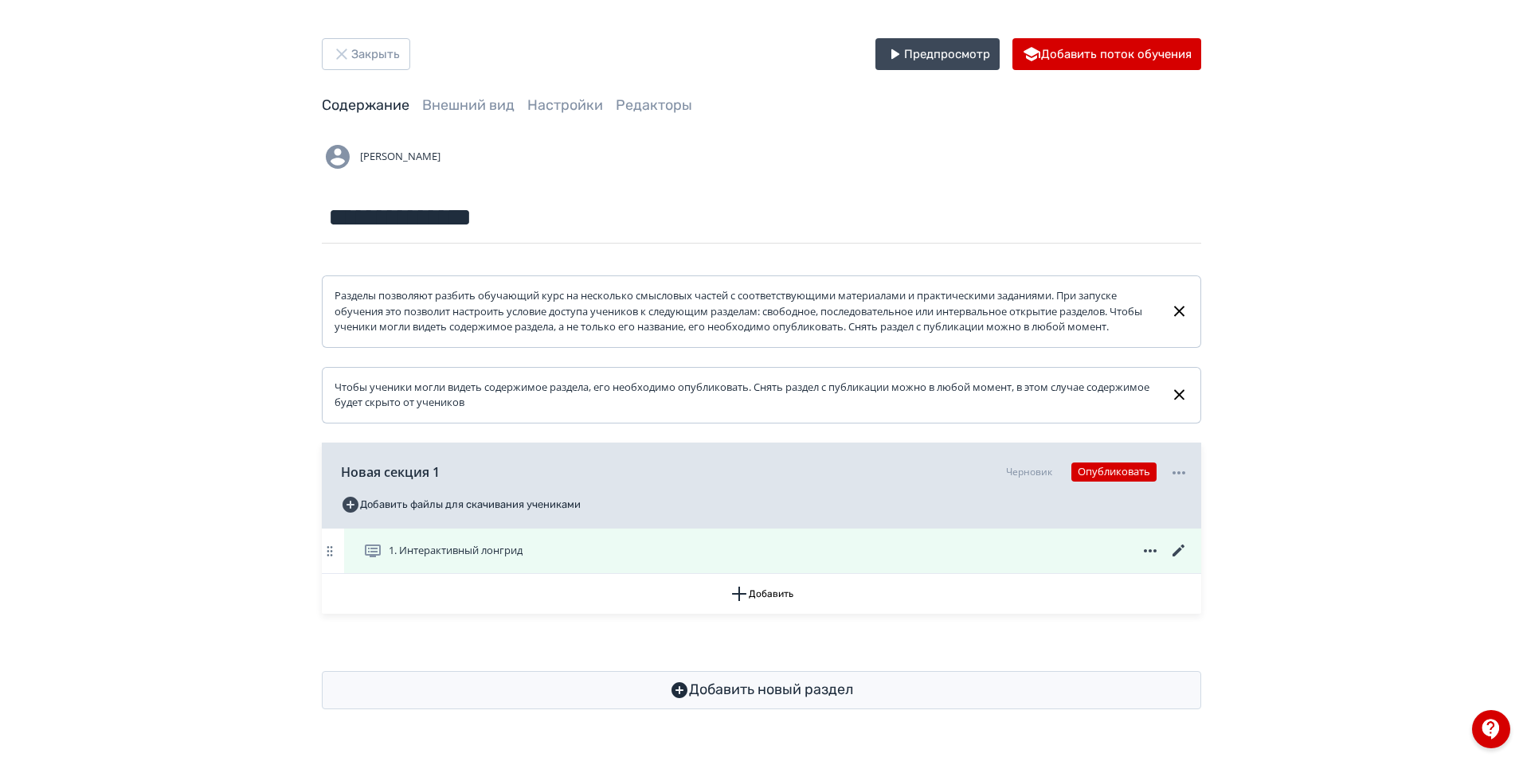
scroll to position [2, 0]
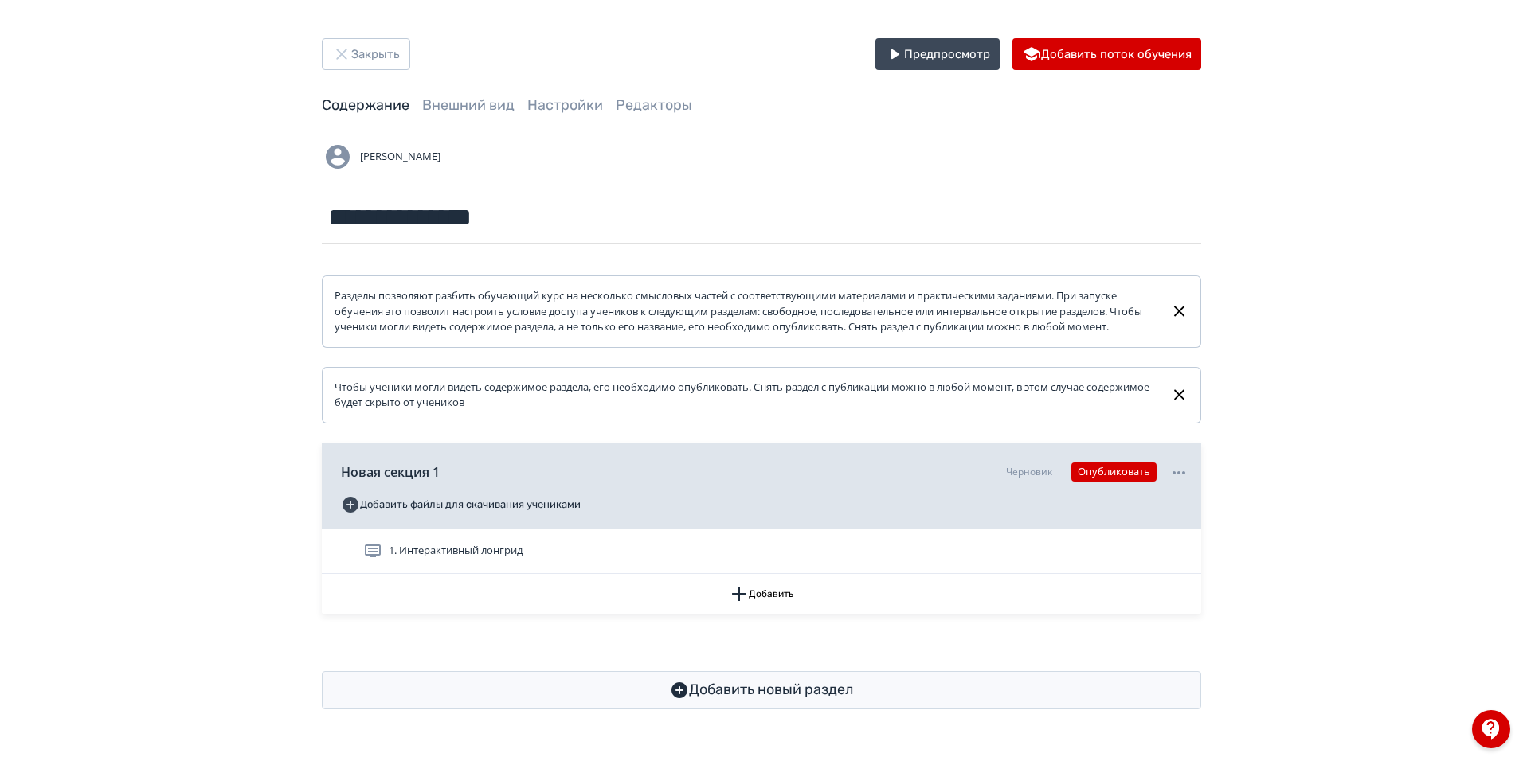
click at [718, 561] on div "1. Интерактивный лонгрид" at bounding box center [775, 551] width 825 height 19
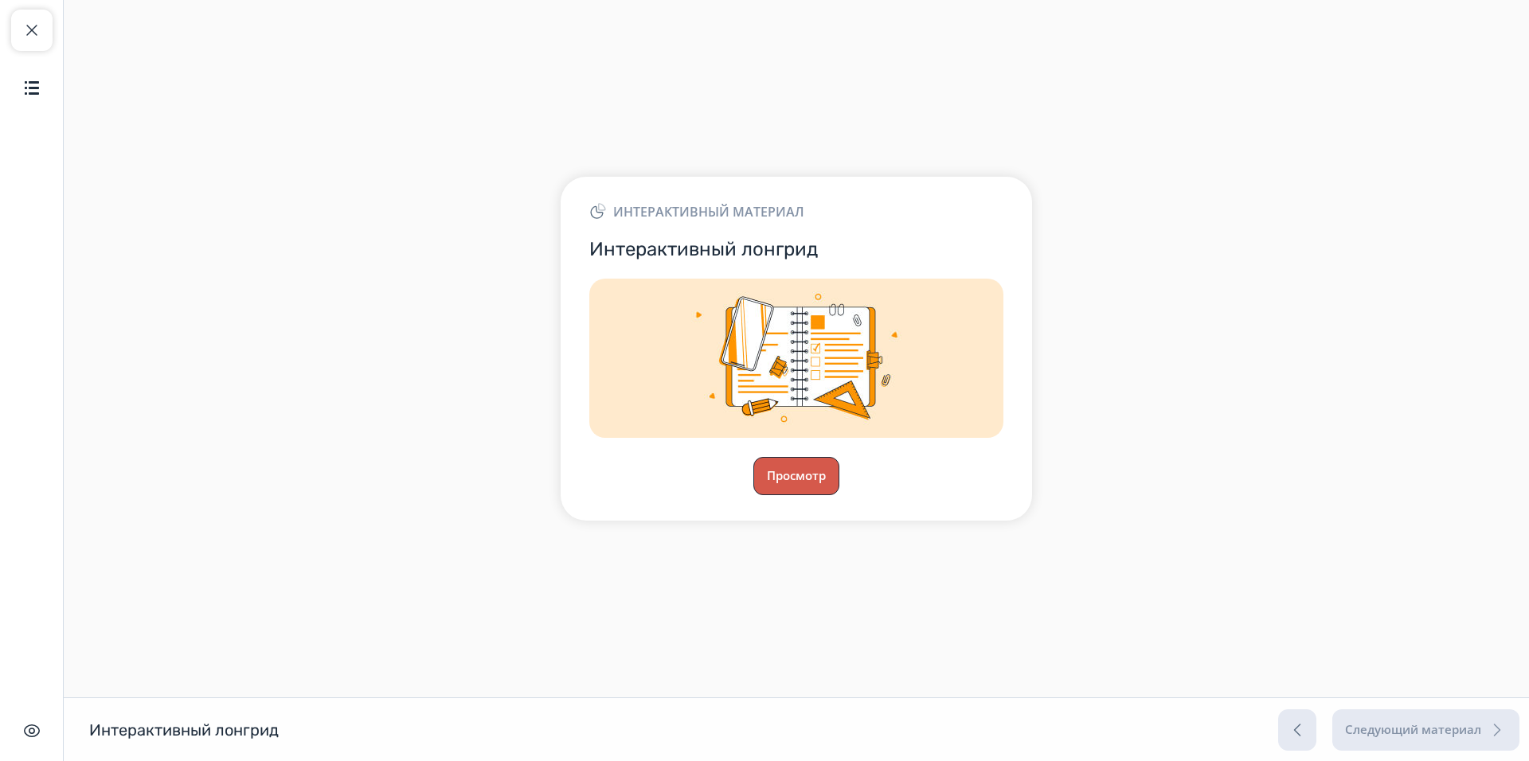
click at [802, 482] on button "Просмотр" at bounding box center [796, 476] width 86 height 38
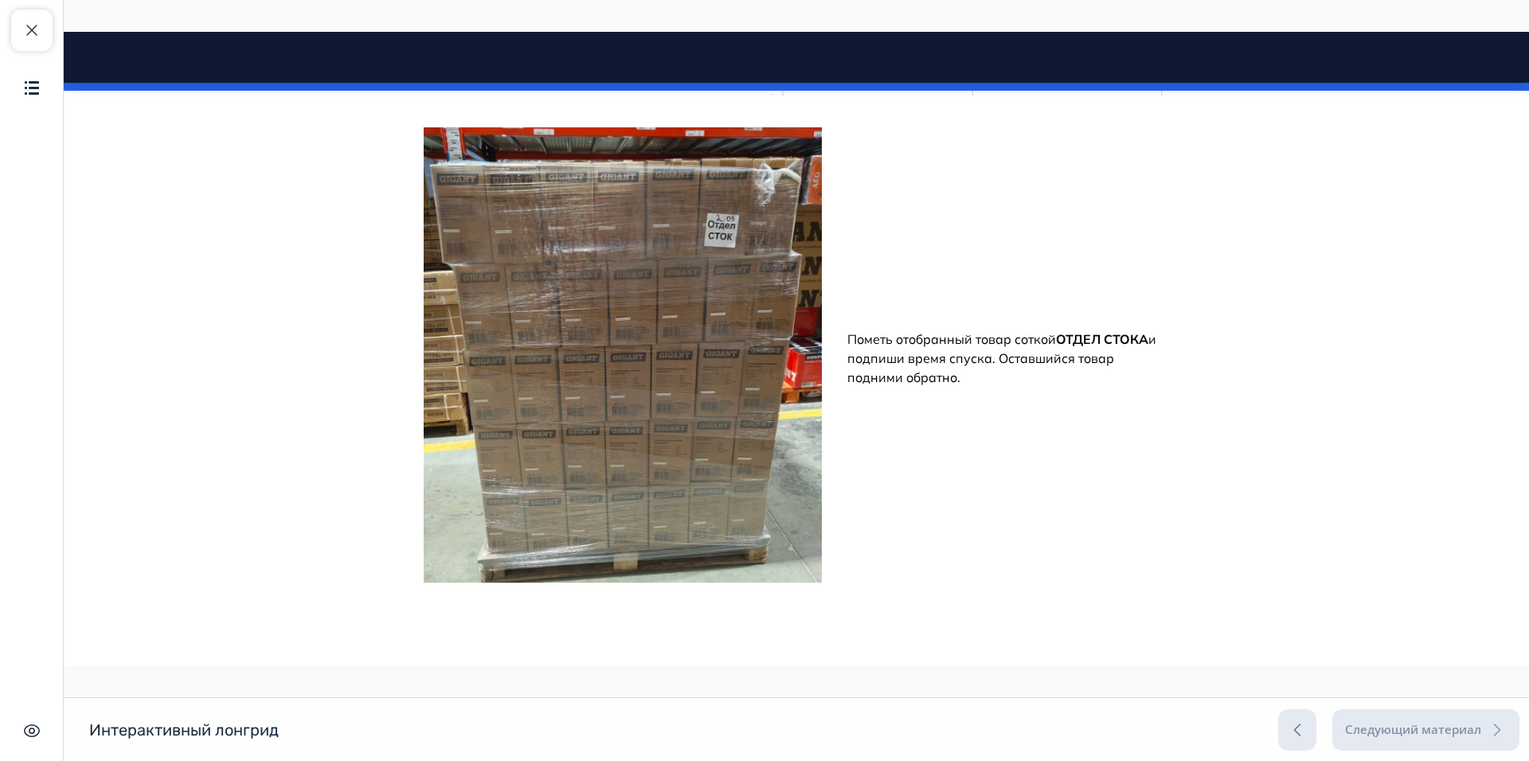
scroll to position [8839, 0]
